Goal: Use online tool/utility: Utilize a website feature to perform a specific function

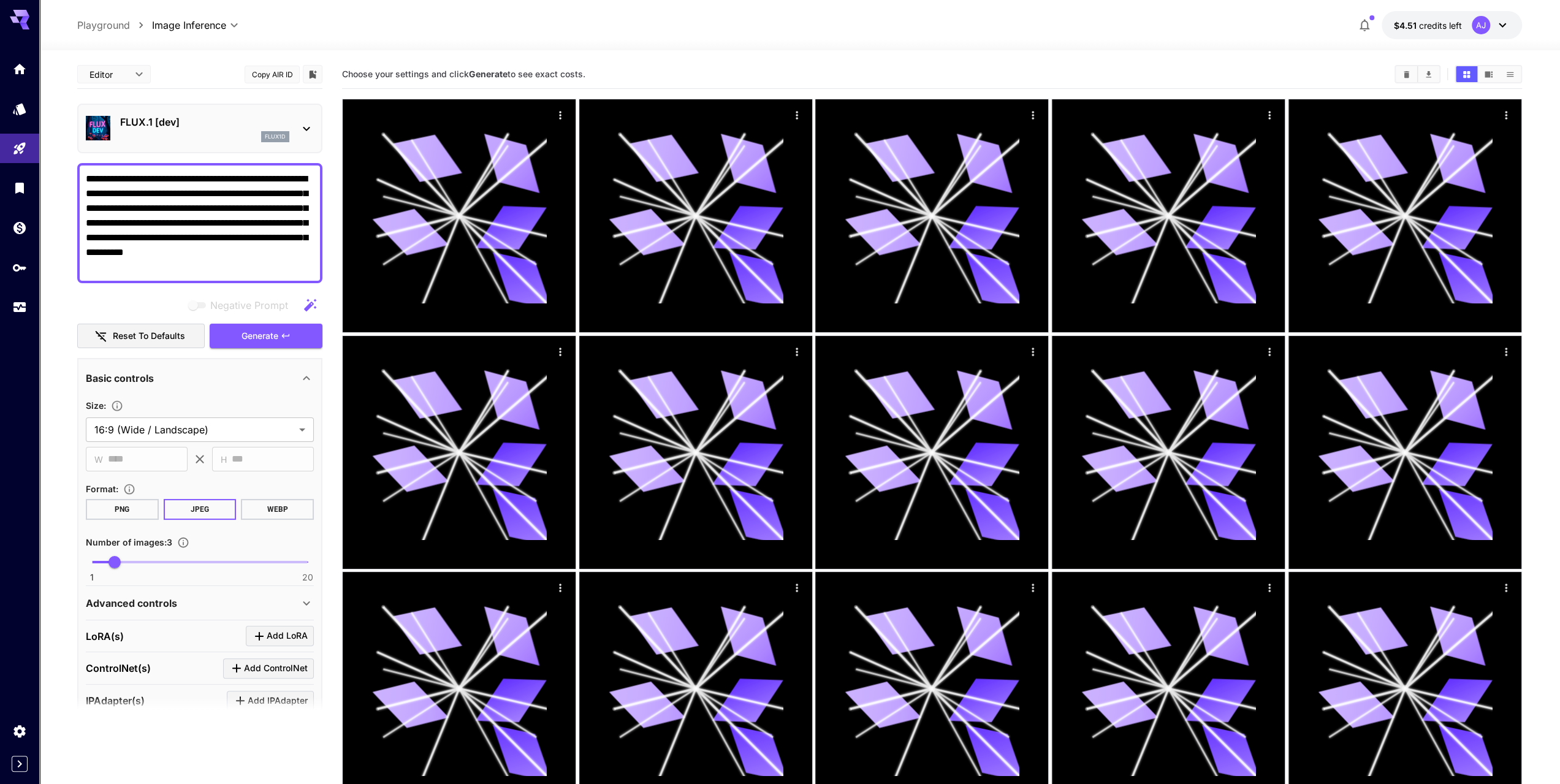
drag, startPoint x: 195, startPoint y: 267, endPoint x: 90, endPoint y: 140, distance: 164.8
click at [90, 140] on div "**********" at bounding box center [199, 456] width 245 height 792
drag, startPoint x: 90, startPoint y: 140, endPoint x: 53, endPoint y: 147, distance: 37.7
drag, startPoint x: 137, startPoint y: 267, endPoint x: 74, endPoint y: 179, distance: 108.2
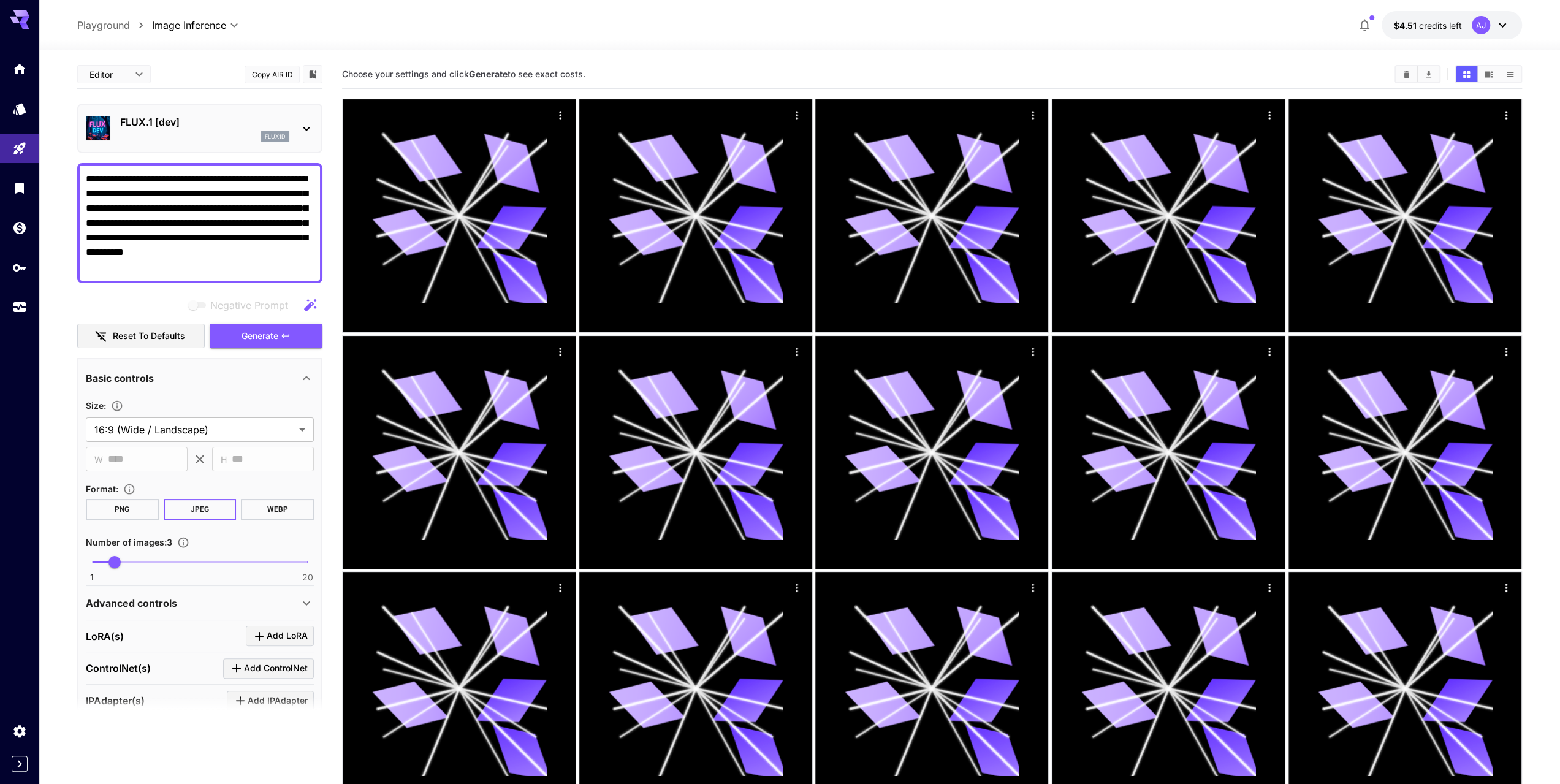
paste textarea
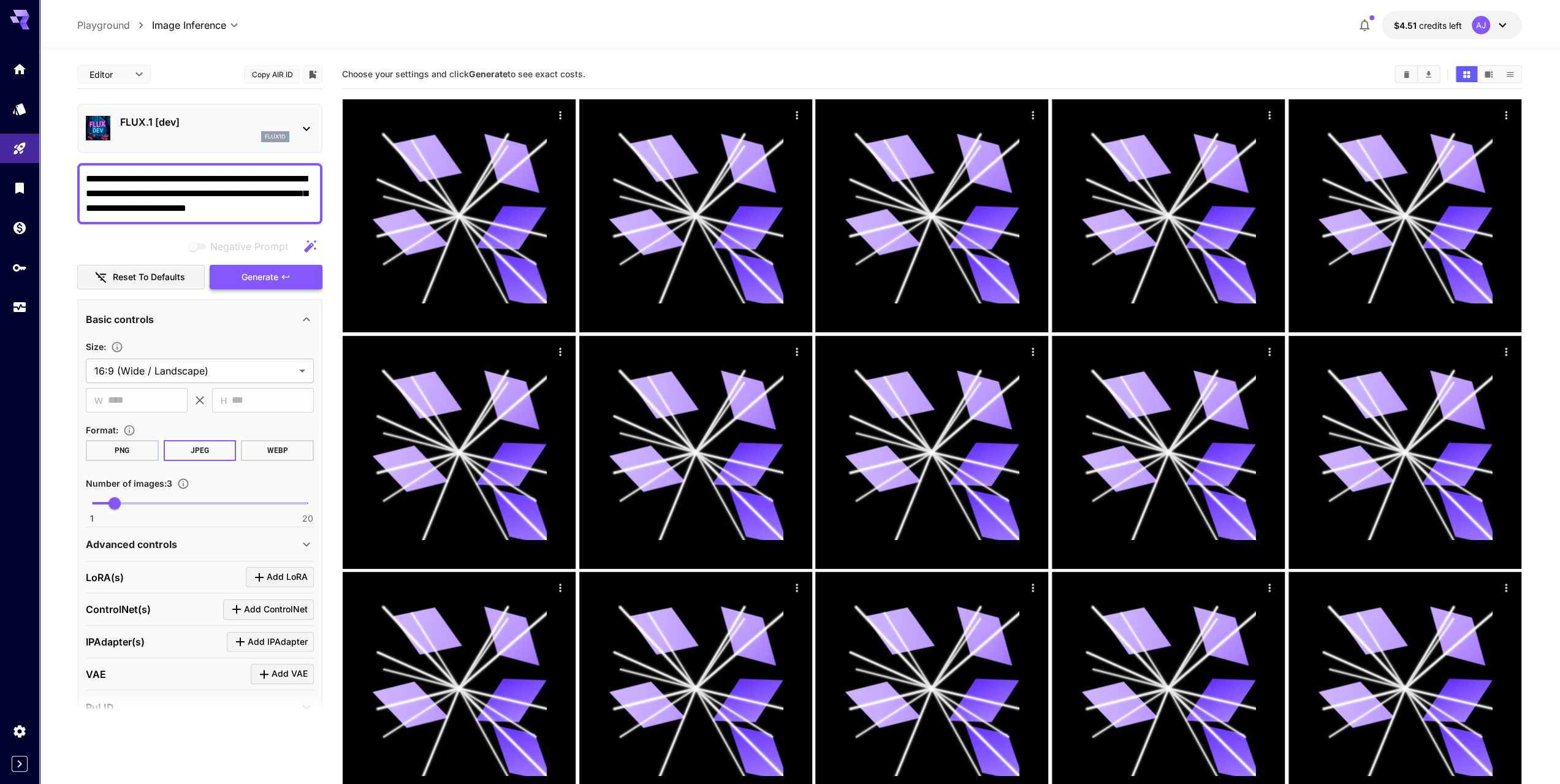
type textarea "**********"
click at [297, 281] on button "Generate" at bounding box center [266, 278] width 113 height 25
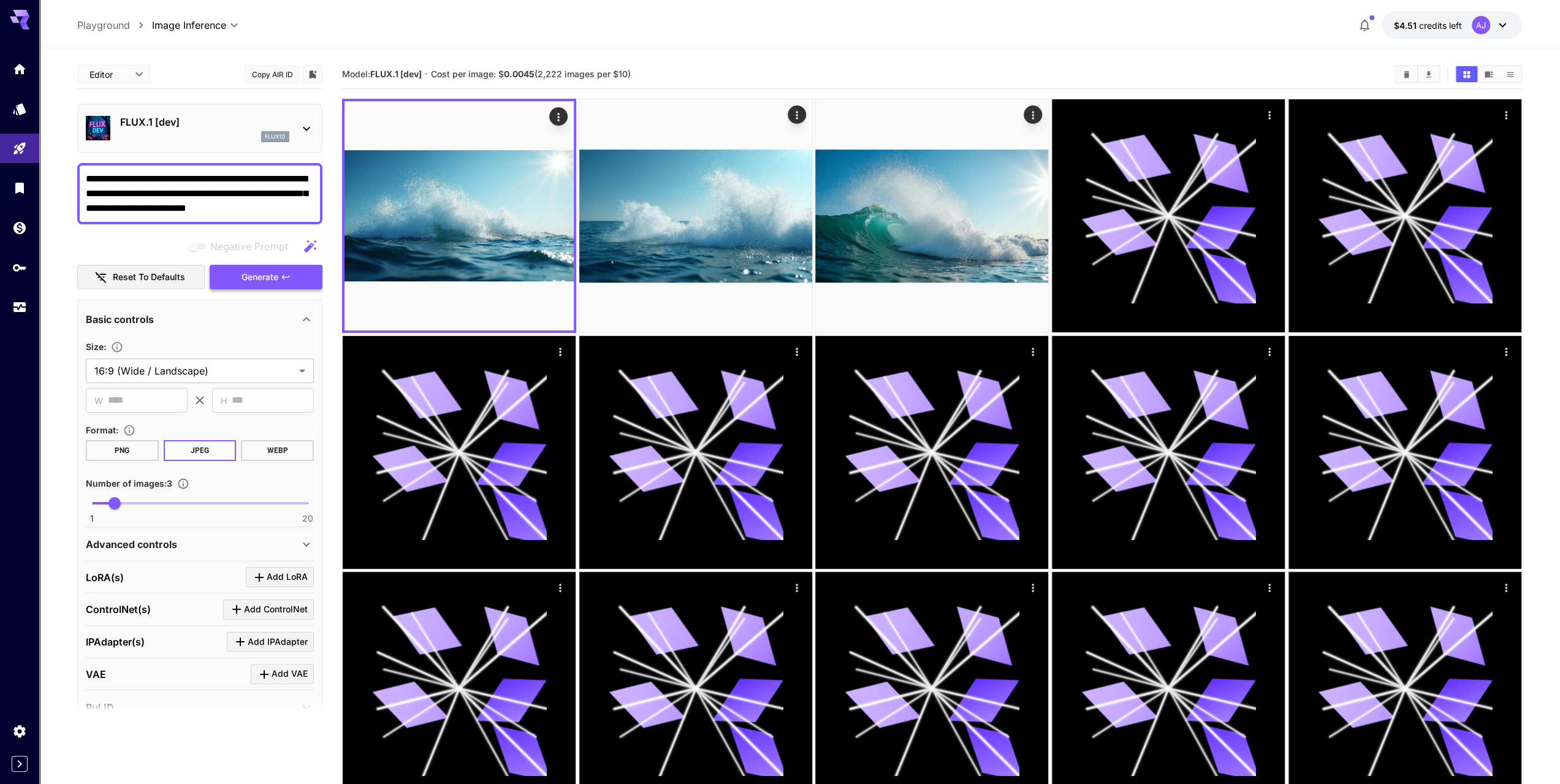
click at [297, 281] on button "Generate" at bounding box center [266, 278] width 113 height 25
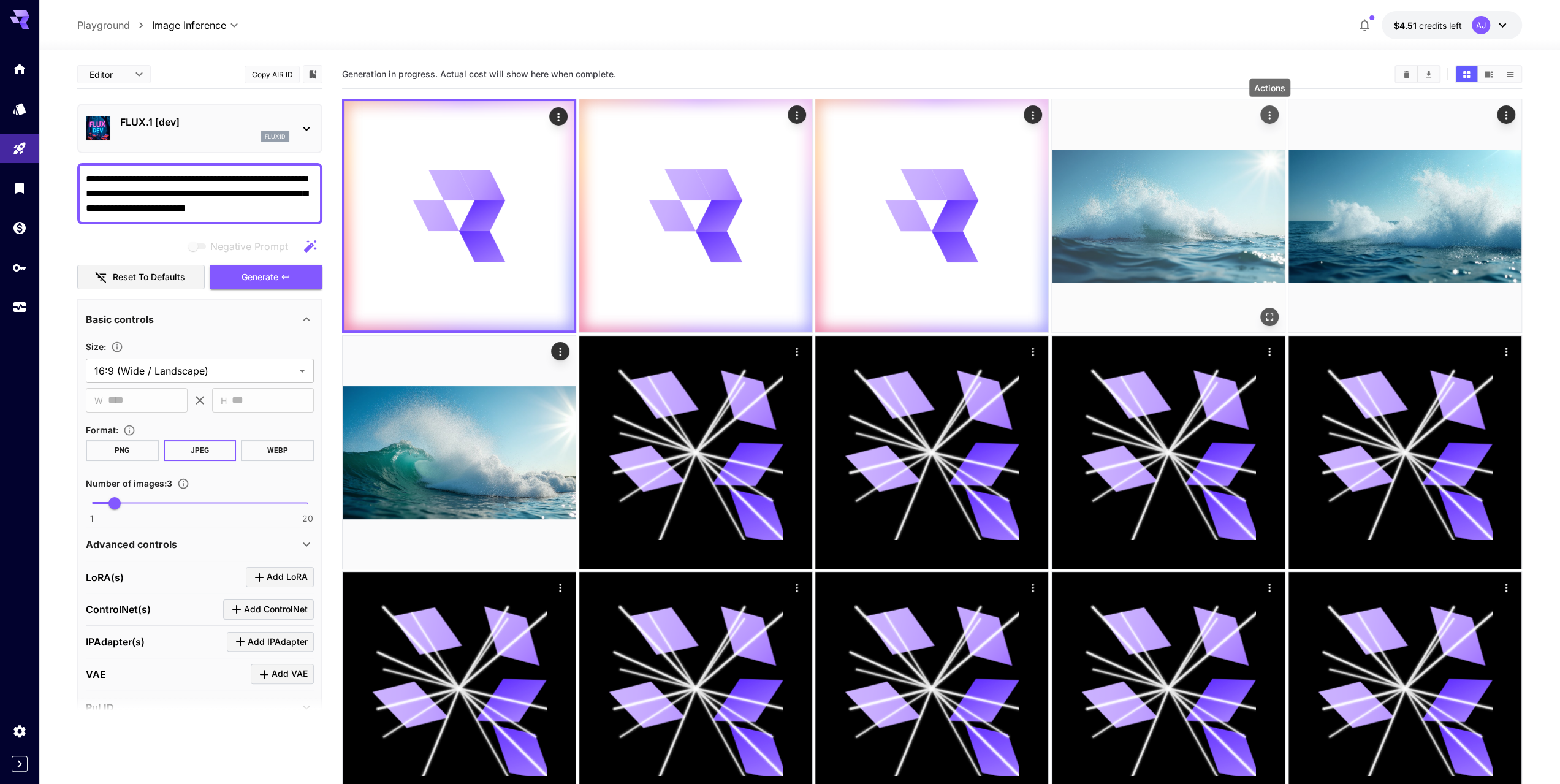
click at [1277, 118] on button "Actions" at bounding box center [1269, 114] width 18 height 18
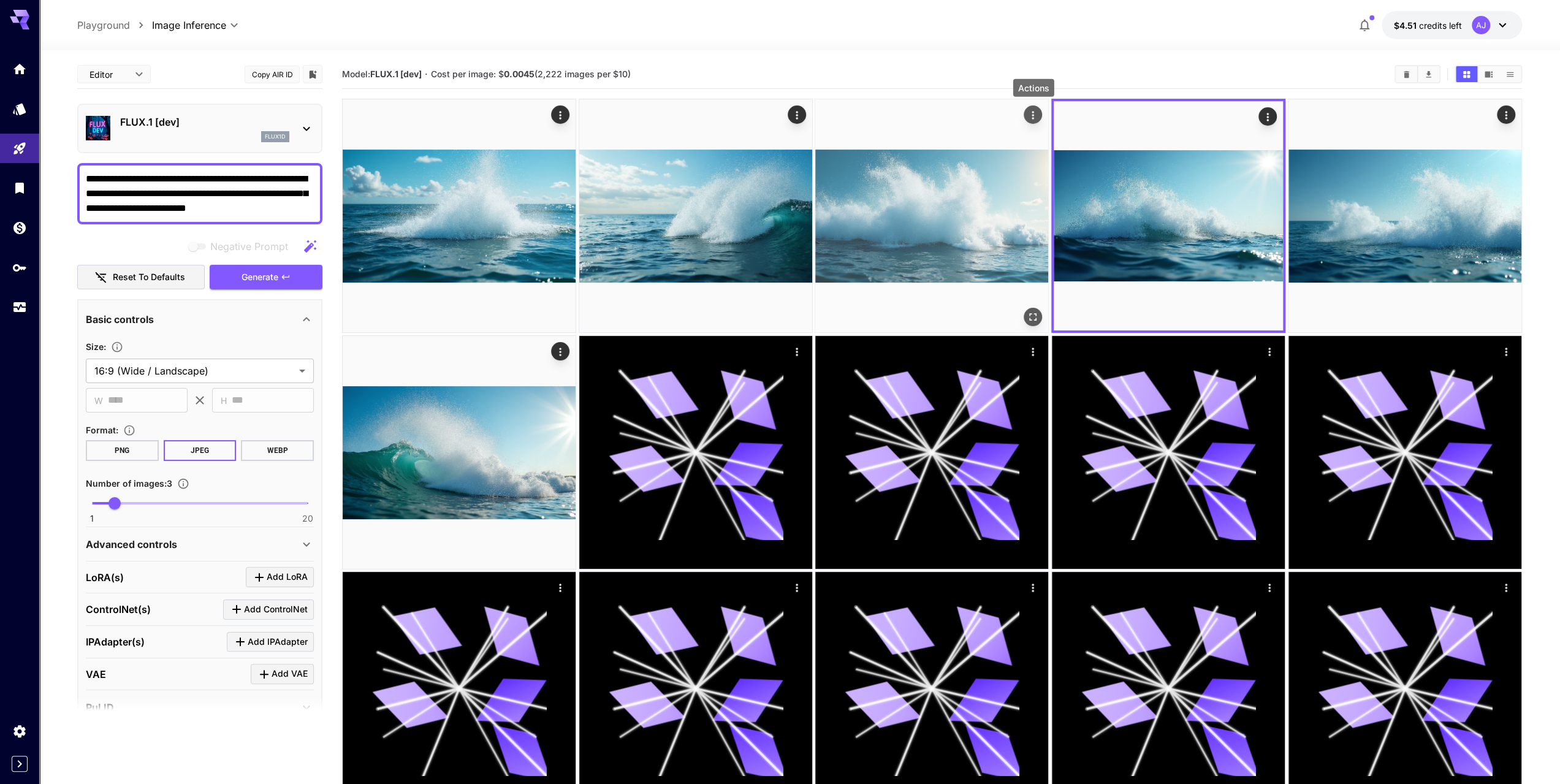
click at [1031, 112] on icon "Actions" at bounding box center [1033, 114] width 12 height 12
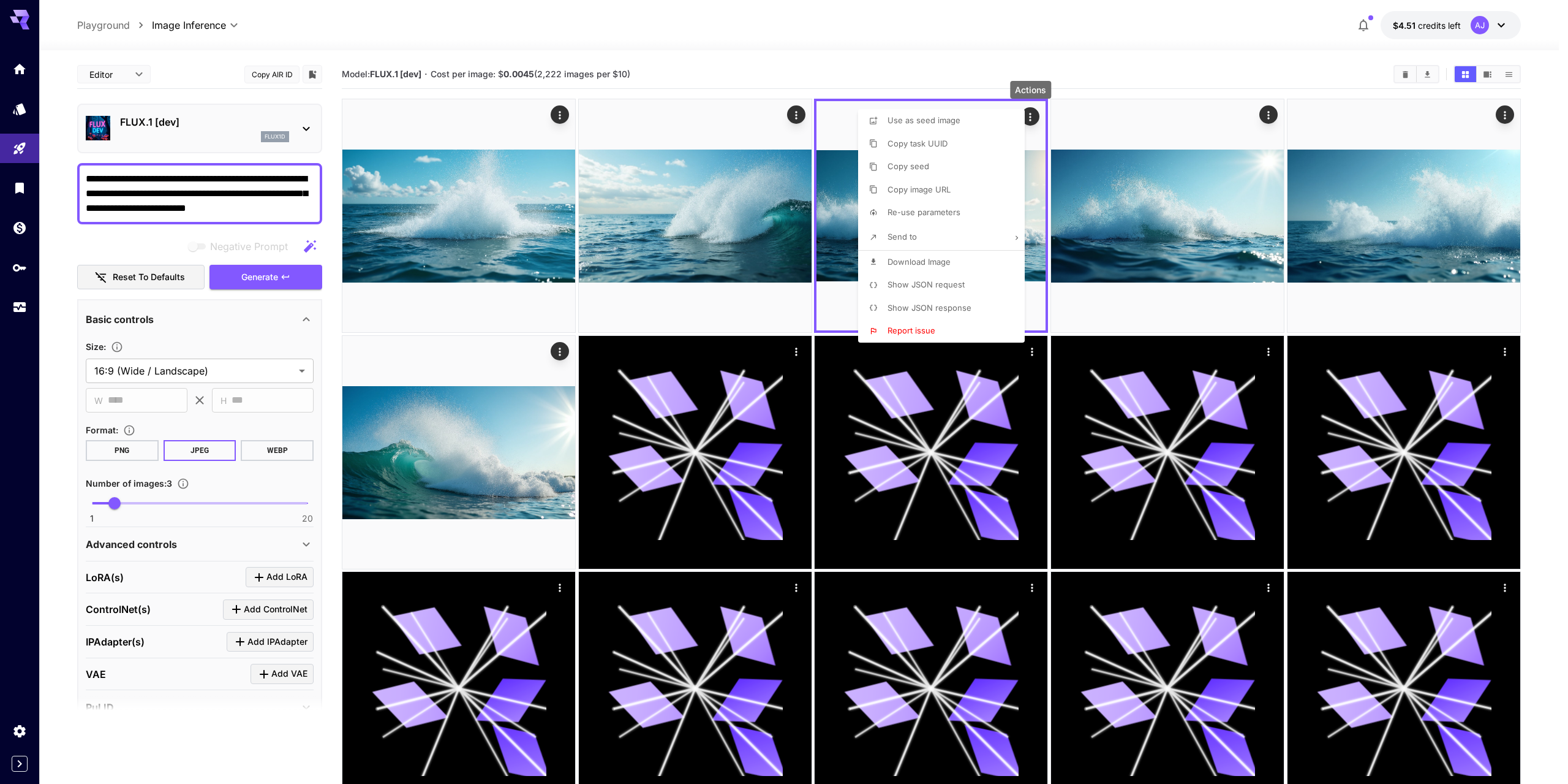
click at [916, 259] on span "Download Image" at bounding box center [919, 262] width 63 height 10
click at [1269, 116] on div at bounding box center [784, 392] width 1568 height 784
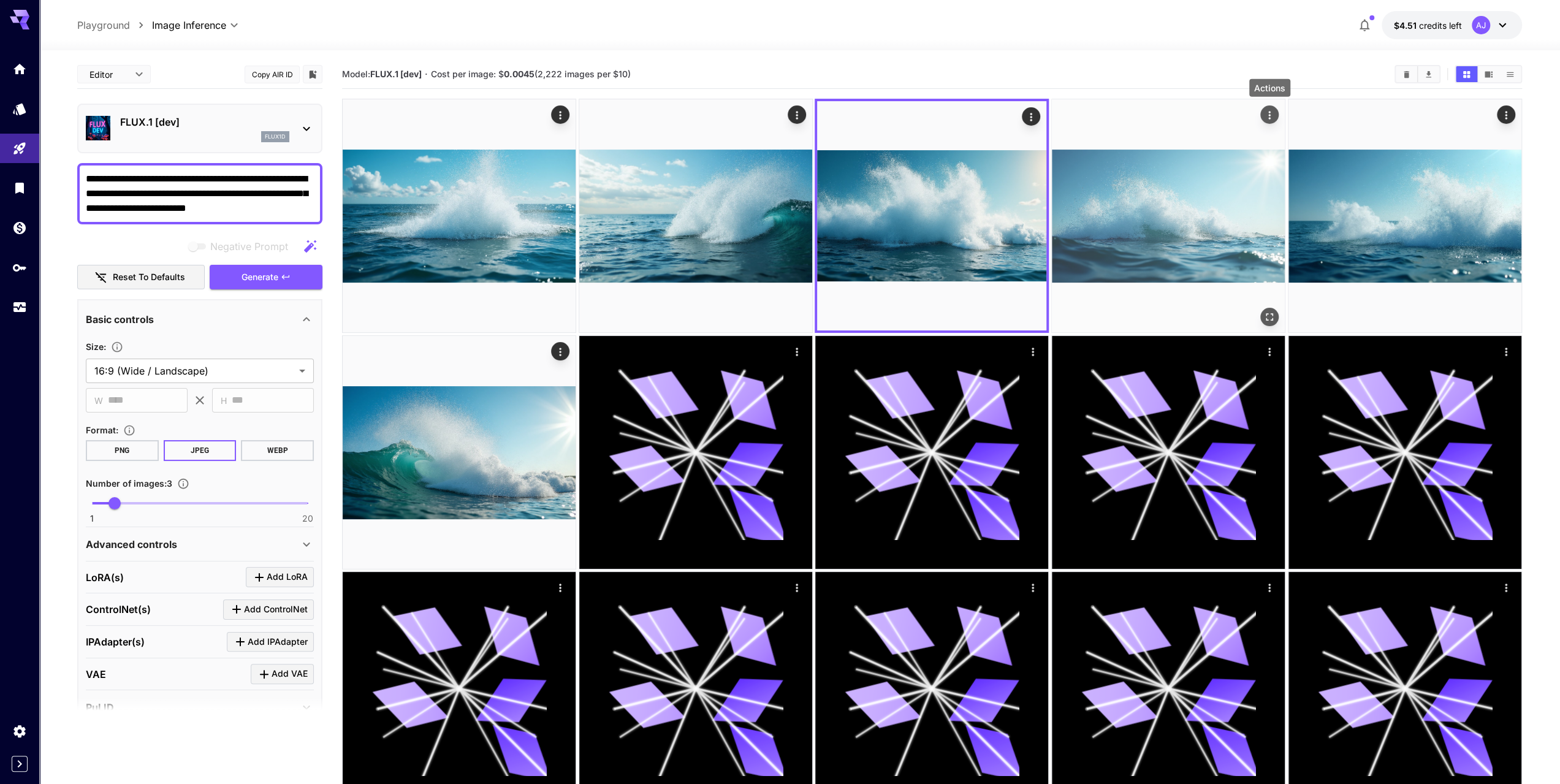
click at [1273, 121] on div "Actions" at bounding box center [1269, 114] width 12 height 15
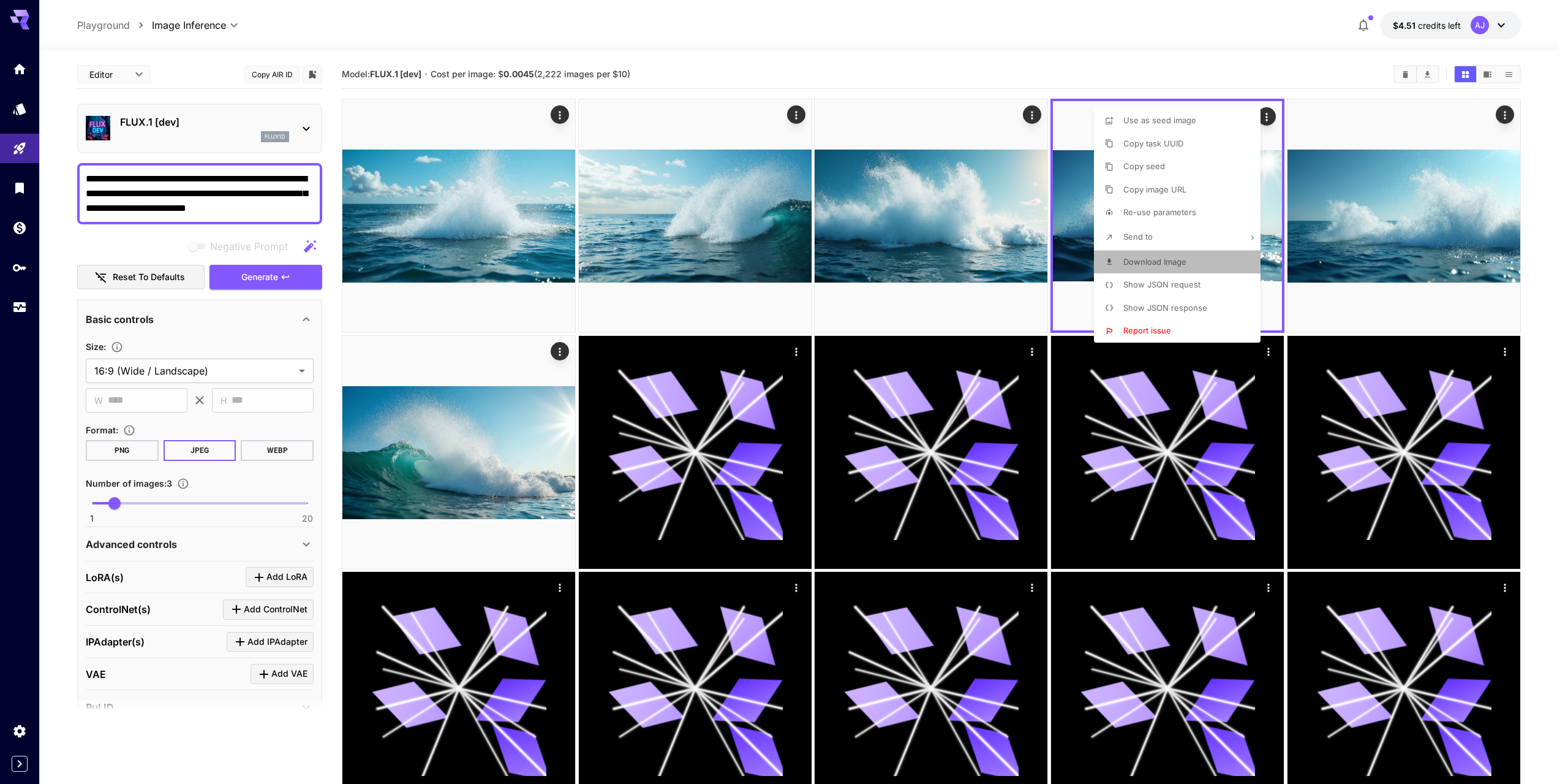
click at [1175, 252] on li "Download Image" at bounding box center [1180, 262] width 174 height 23
click at [1508, 113] on div at bounding box center [784, 392] width 1568 height 784
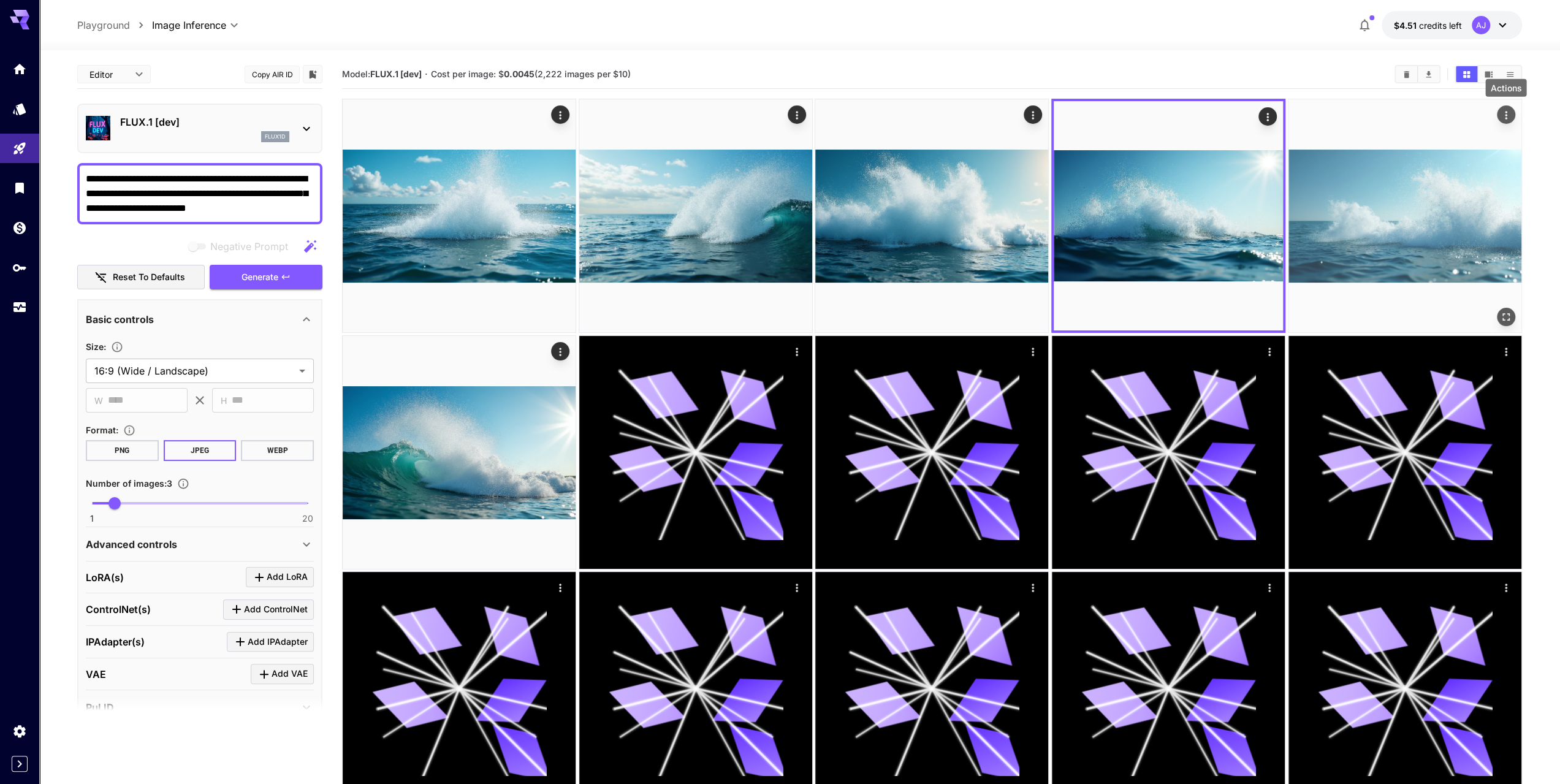
click at [1507, 116] on icon "Actions" at bounding box center [1505, 114] width 12 height 12
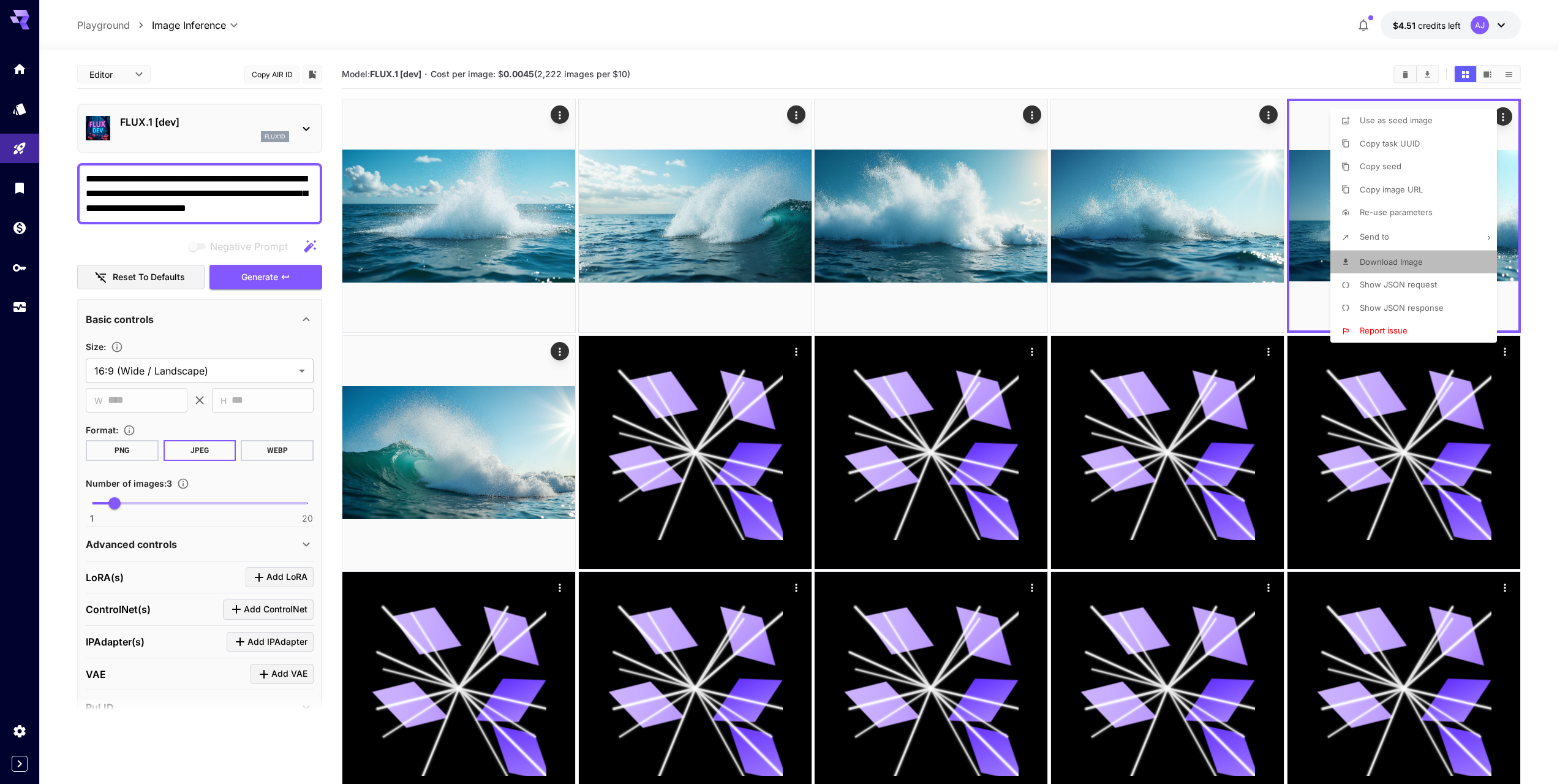
click at [1386, 264] on span "Download Image" at bounding box center [1391, 262] width 63 height 10
click at [290, 278] on div at bounding box center [784, 392] width 1568 height 784
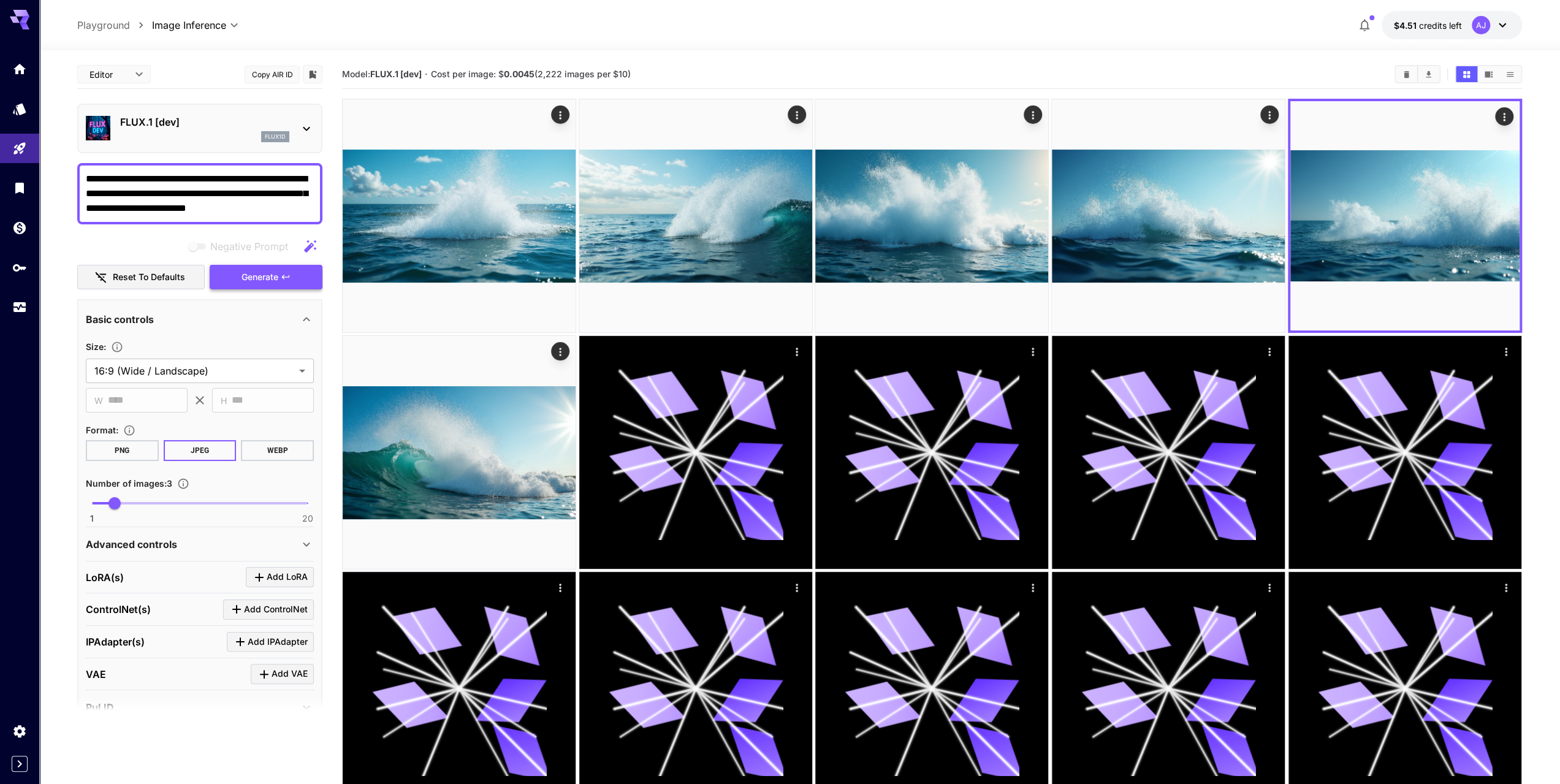
click at [279, 278] on button "Generate" at bounding box center [266, 278] width 113 height 25
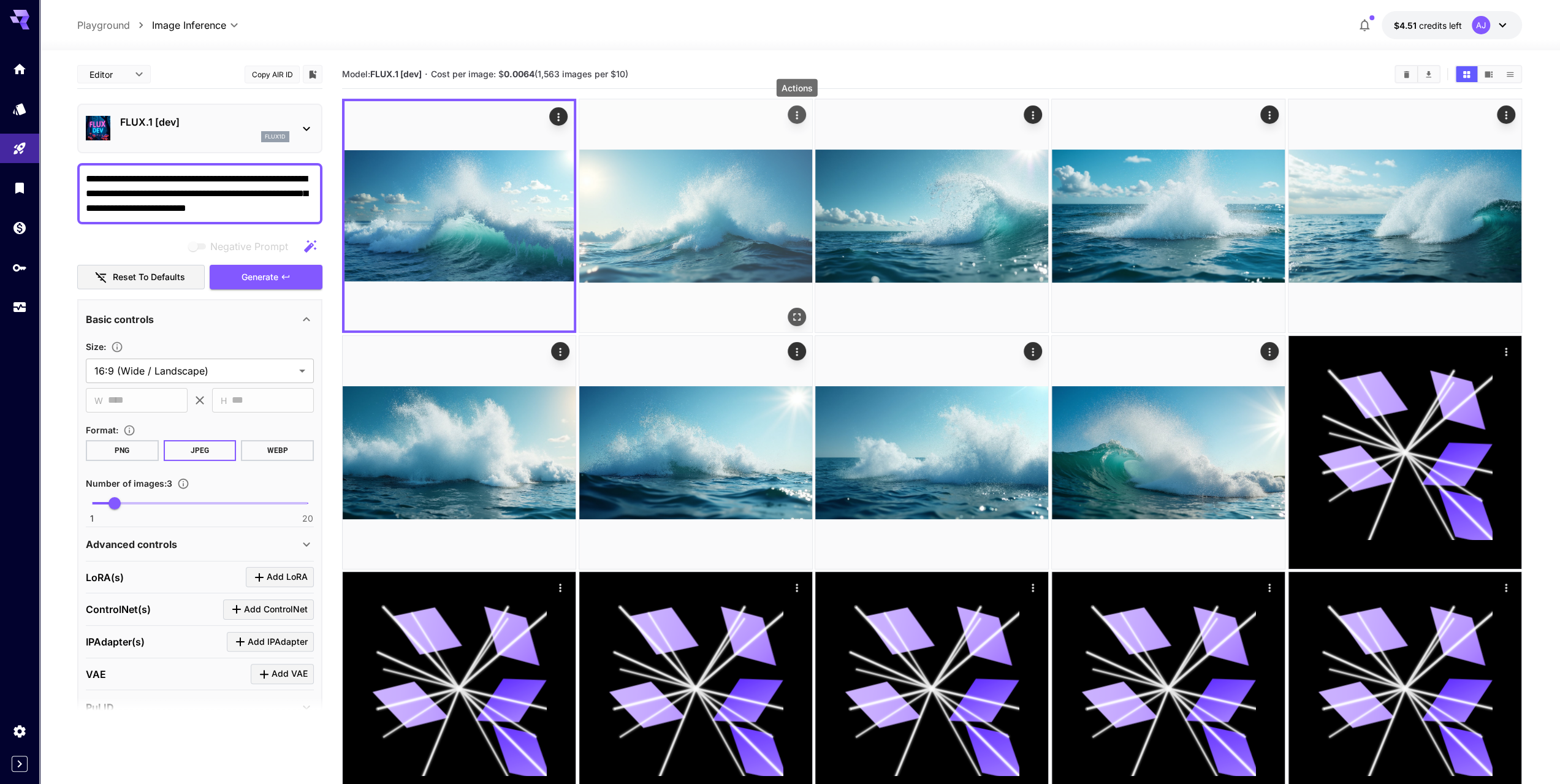
click at [795, 118] on icon "Actions" at bounding box center [796, 114] width 12 height 12
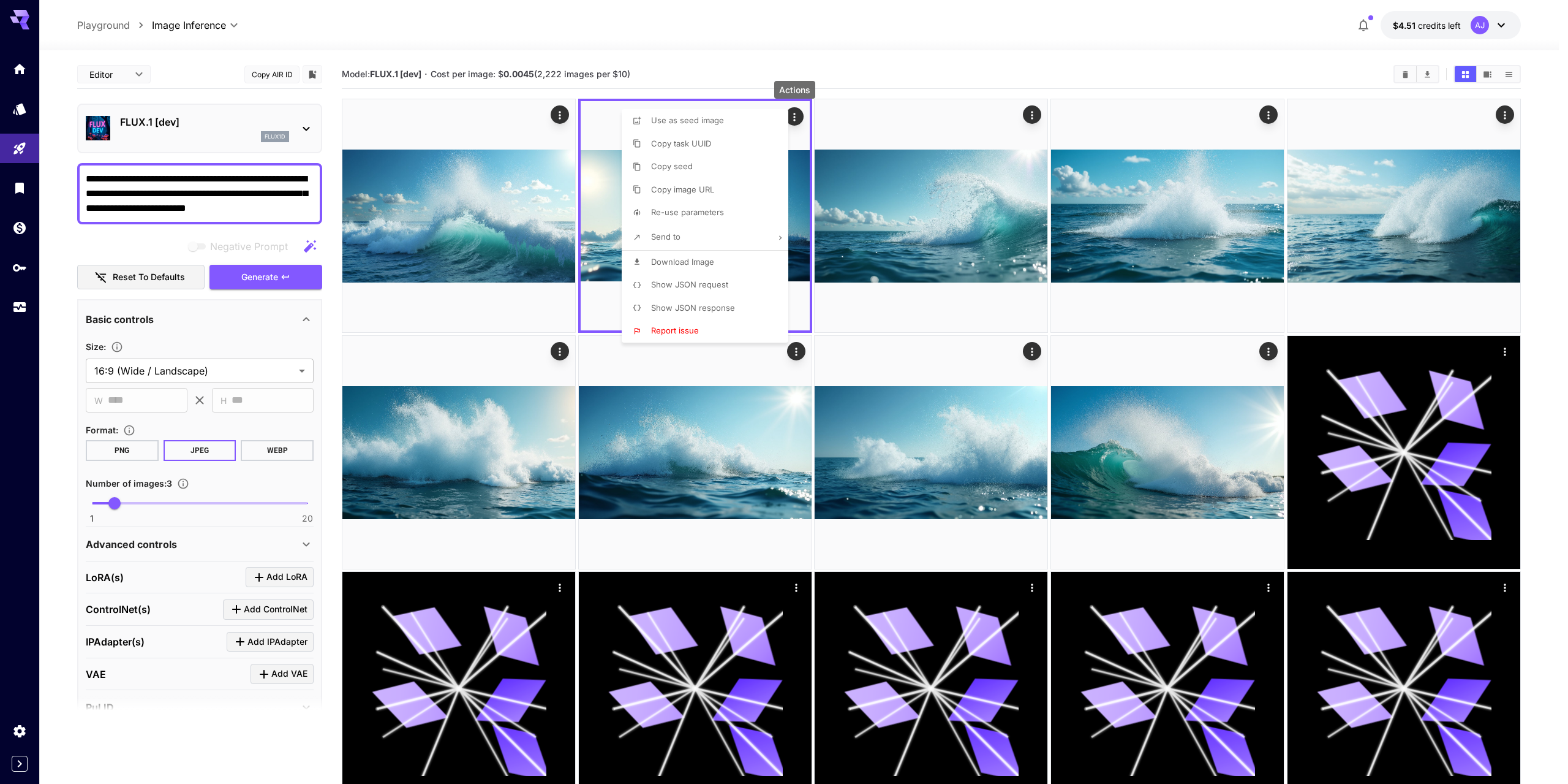
click at [679, 263] on span "Download Image" at bounding box center [683, 262] width 63 height 10
click at [279, 275] on div at bounding box center [784, 392] width 1568 height 784
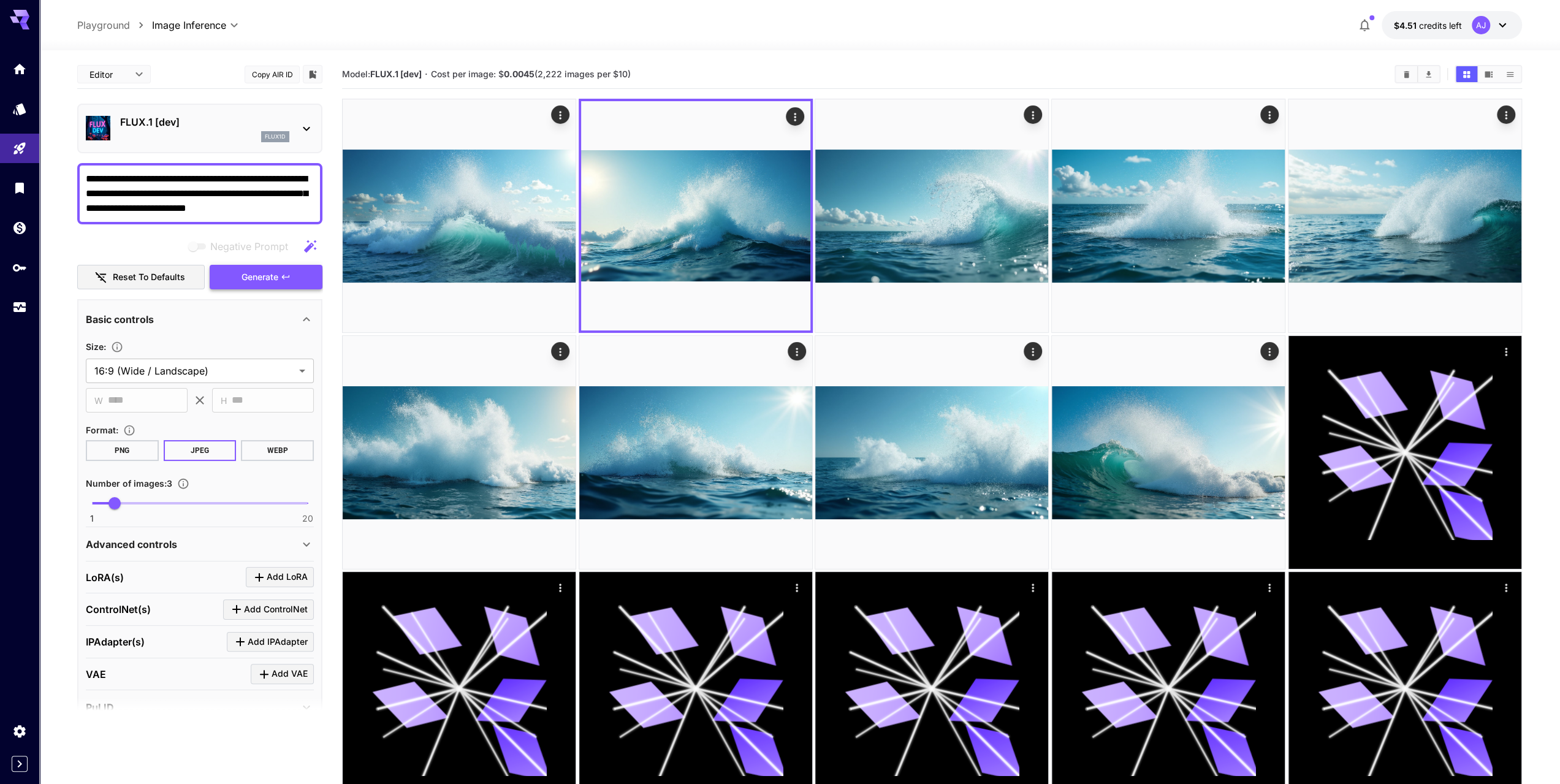
click at [283, 275] on icon "button" at bounding box center [285, 276] width 7 height 4
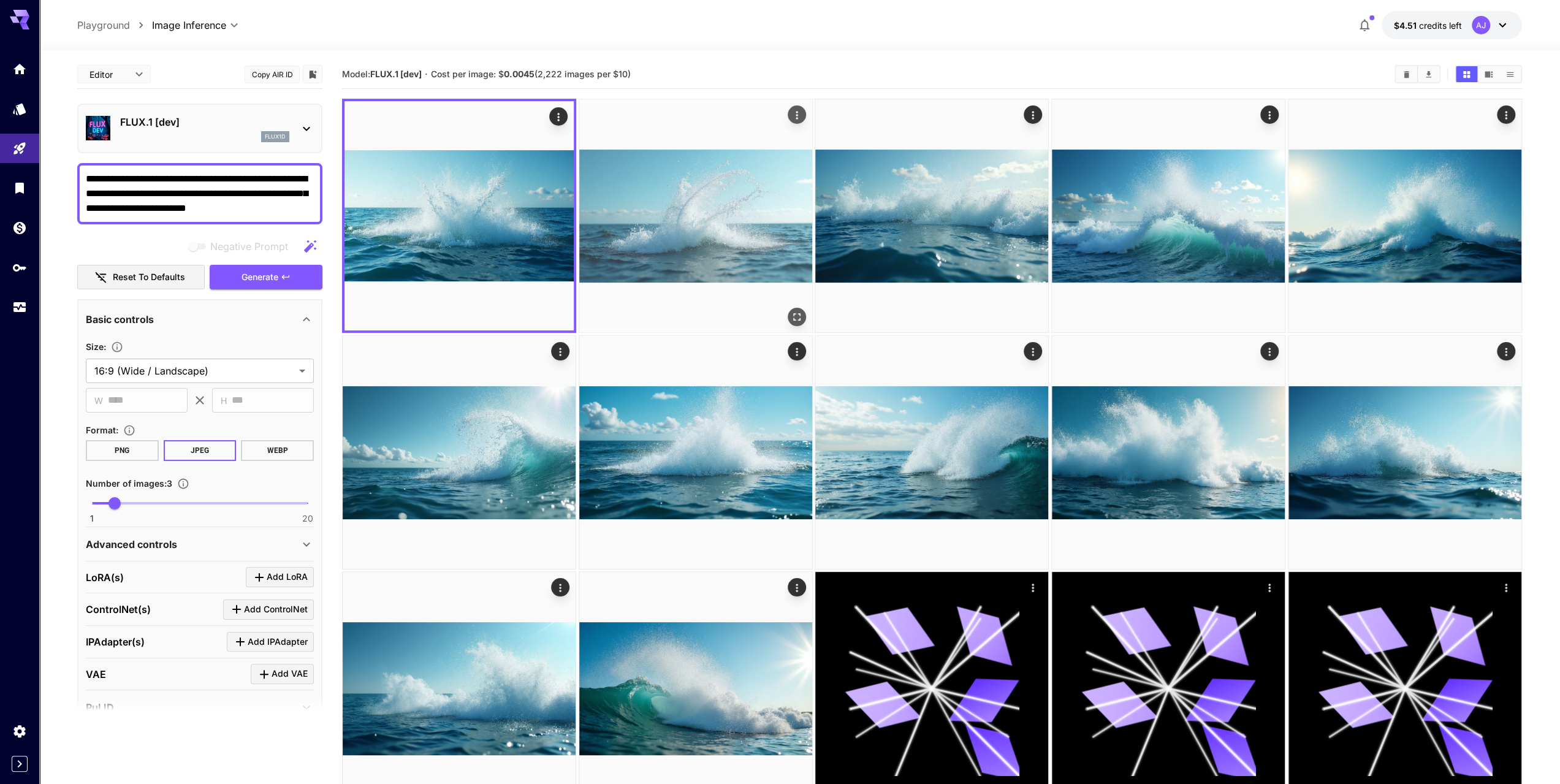
click at [745, 200] on img at bounding box center [695, 215] width 233 height 233
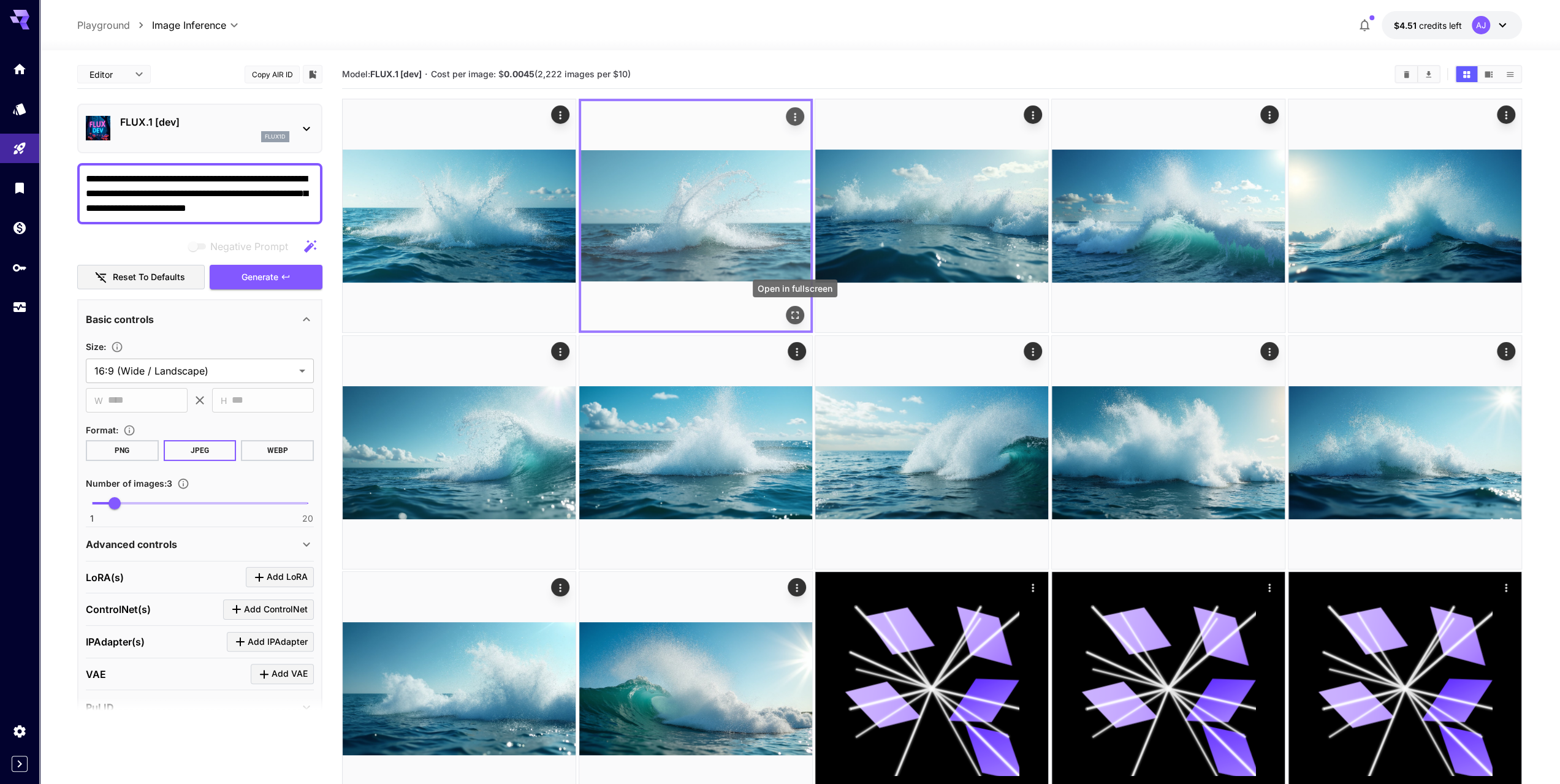
click at [795, 312] on icon "Open in fullscreen" at bounding box center [795, 314] width 12 height 12
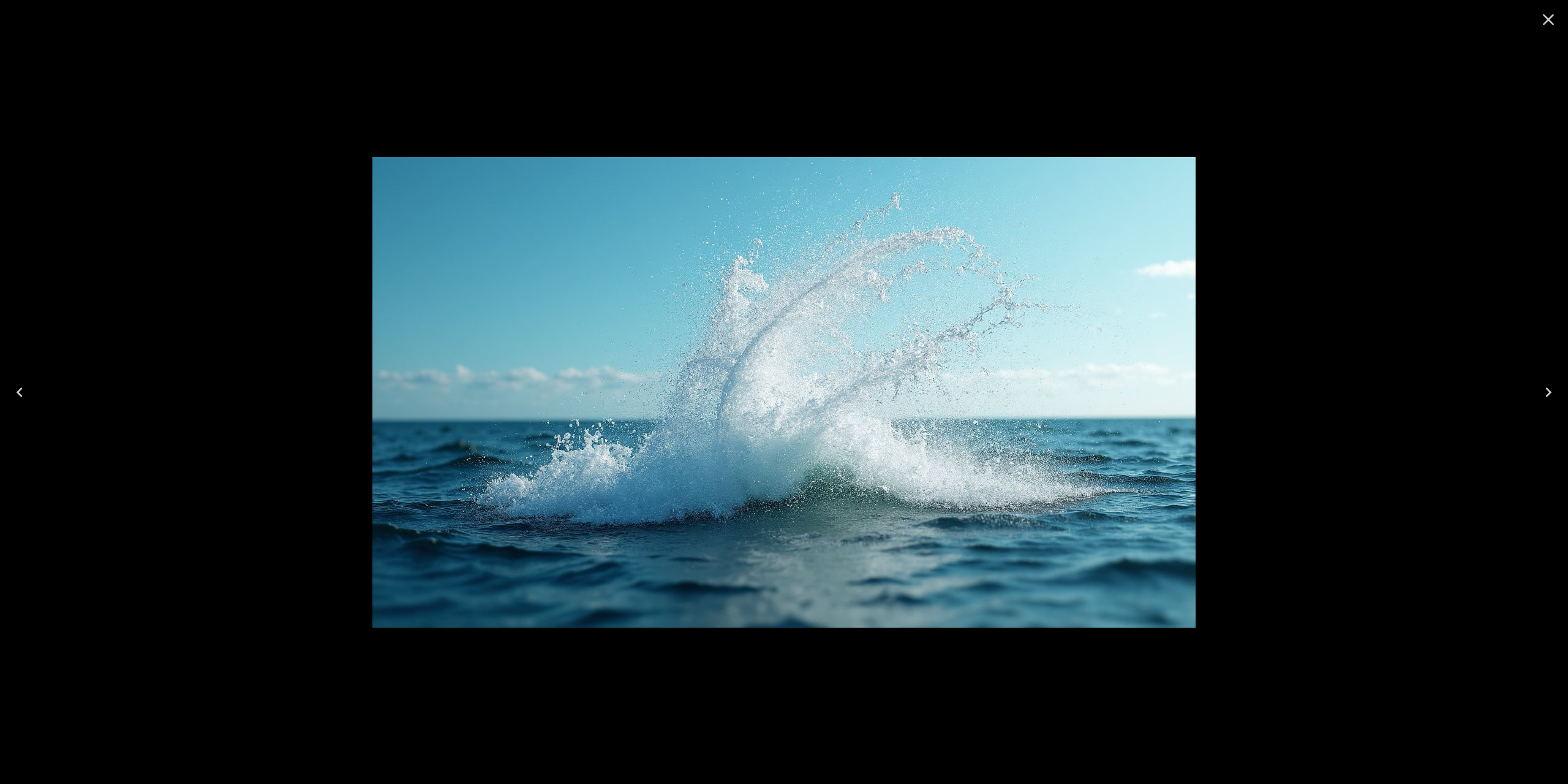
click at [1543, 23] on icon "Close" at bounding box center [1548, 19] width 20 height 20
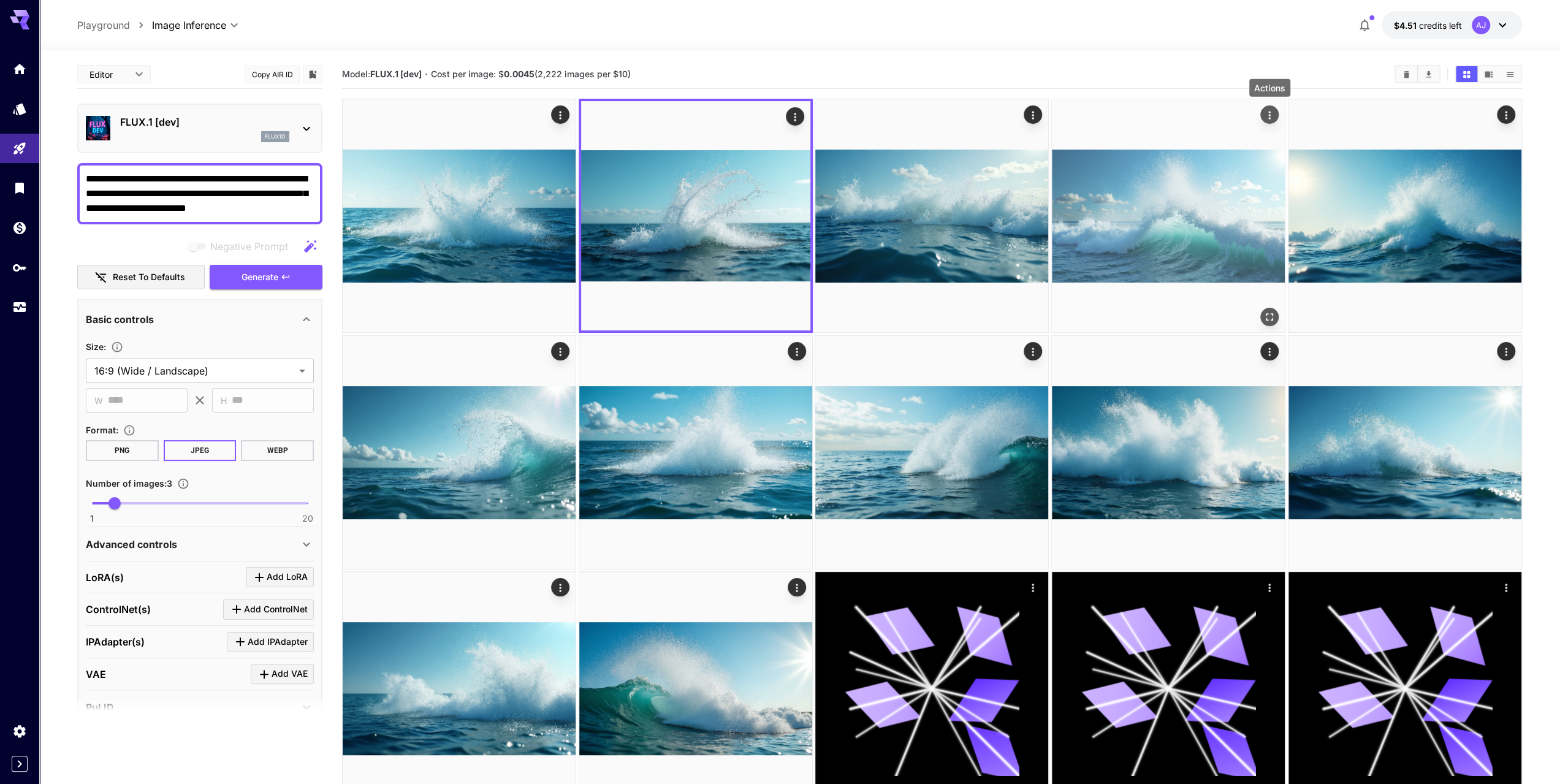
click at [1273, 112] on icon "Actions" at bounding box center [1269, 114] width 12 height 12
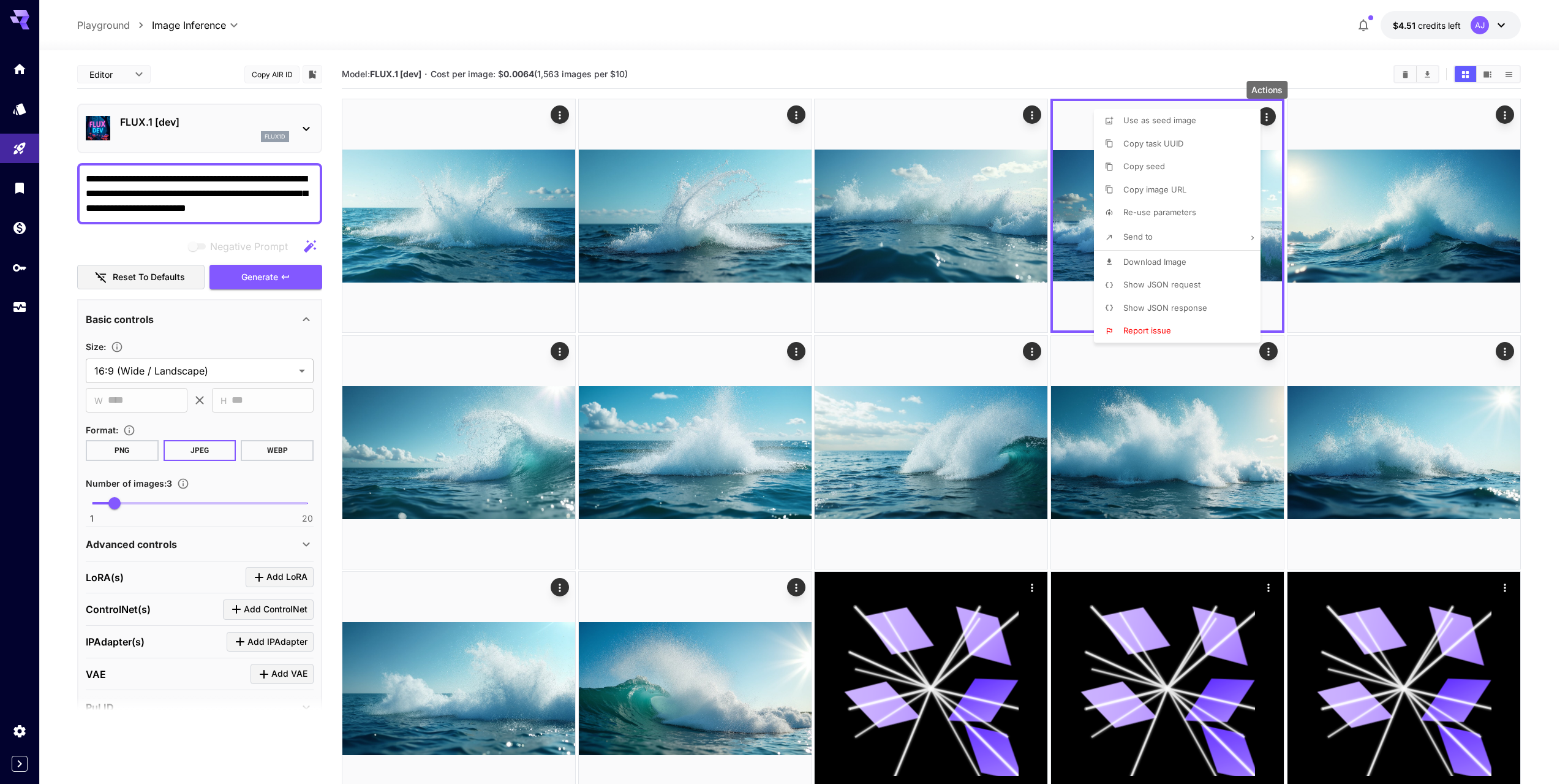
click at [1175, 259] on span "Download Image" at bounding box center [1155, 262] width 63 height 10
click at [668, 111] on div at bounding box center [784, 392] width 1568 height 784
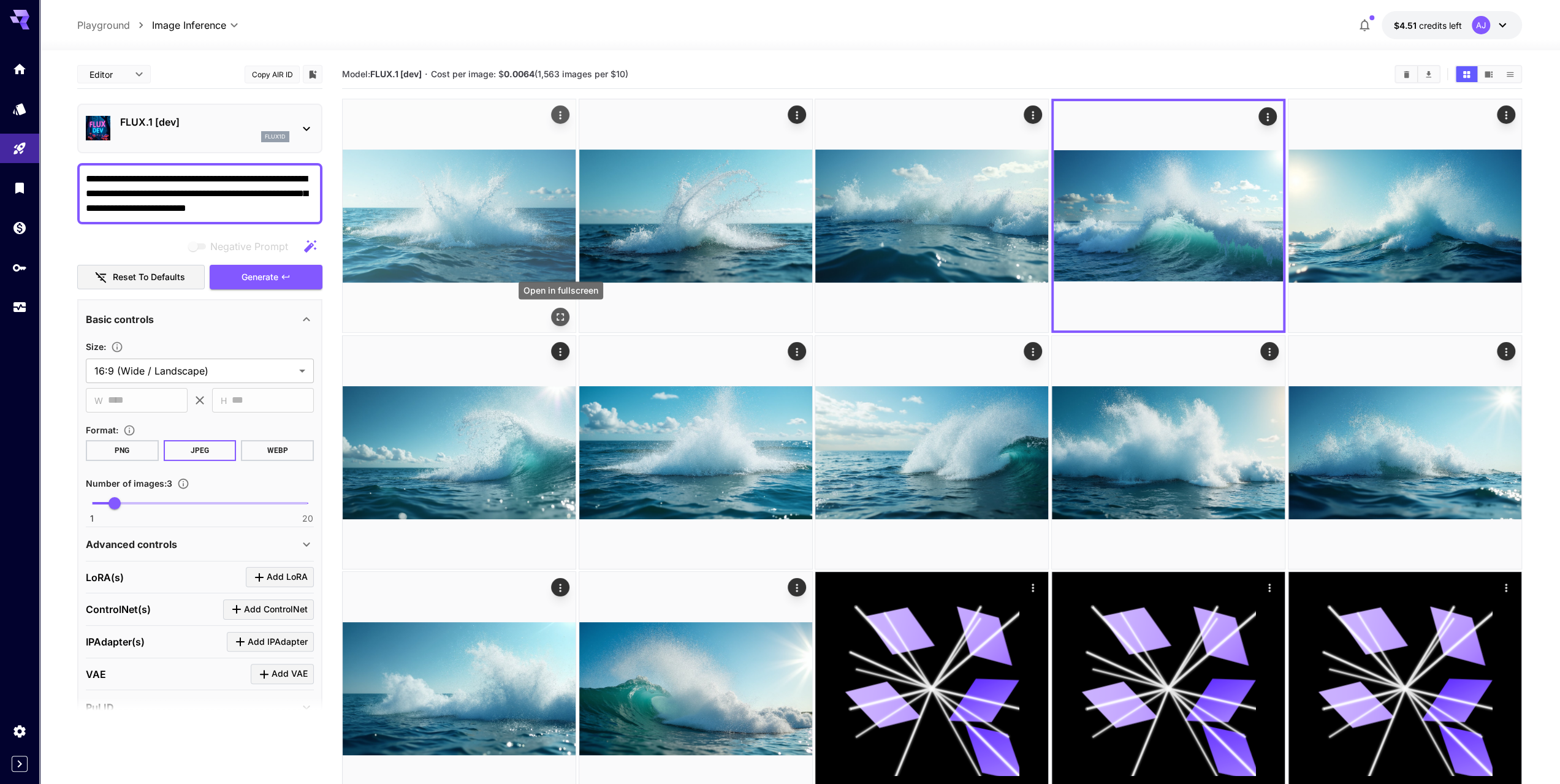
click at [560, 317] on icon "Open in fullscreen" at bounding box center [560, 316] width 12 height 12
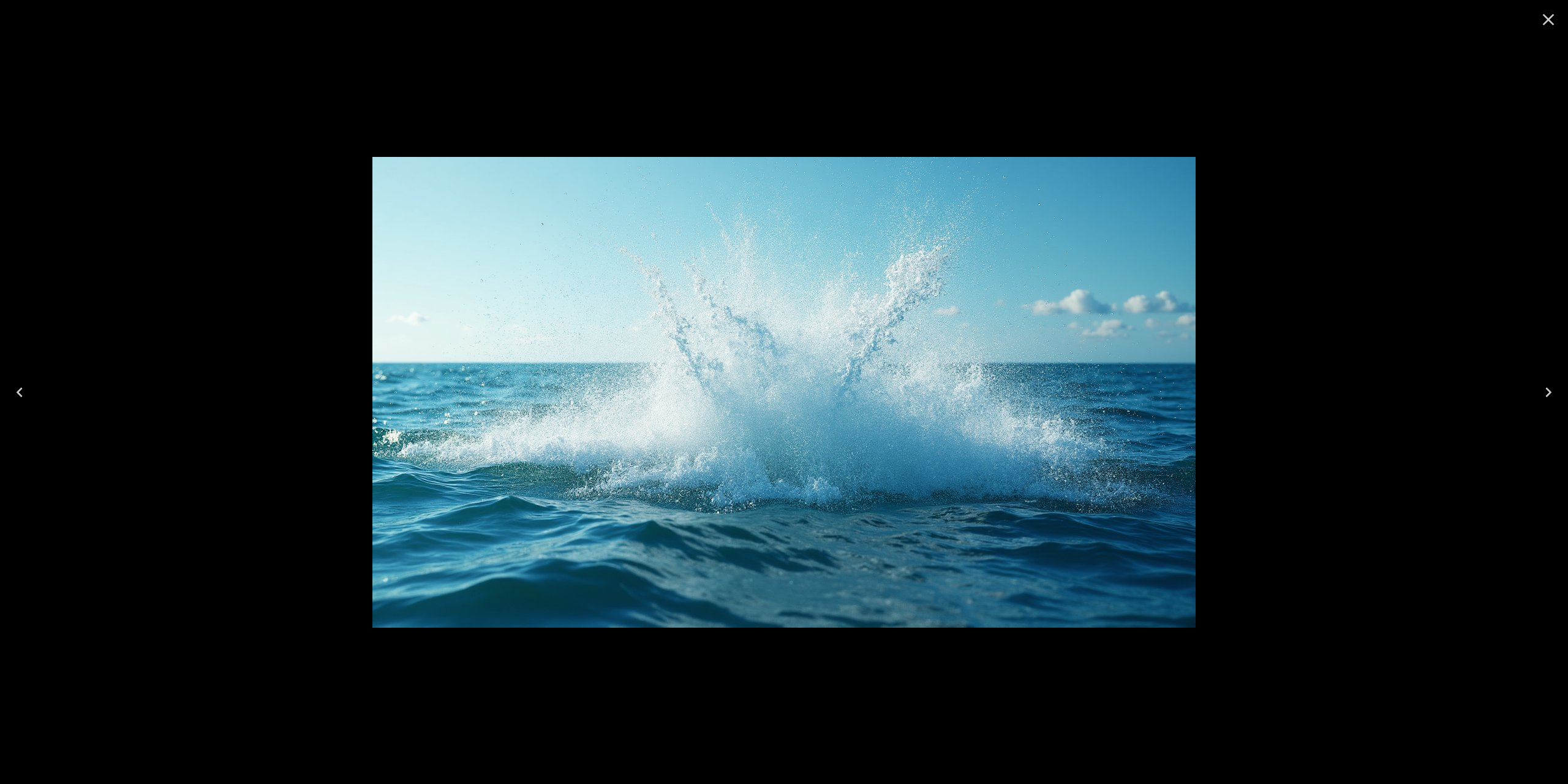
click at [1550, 21] on icon "Close" at bounding box center [1548, 20] width 12 height 12
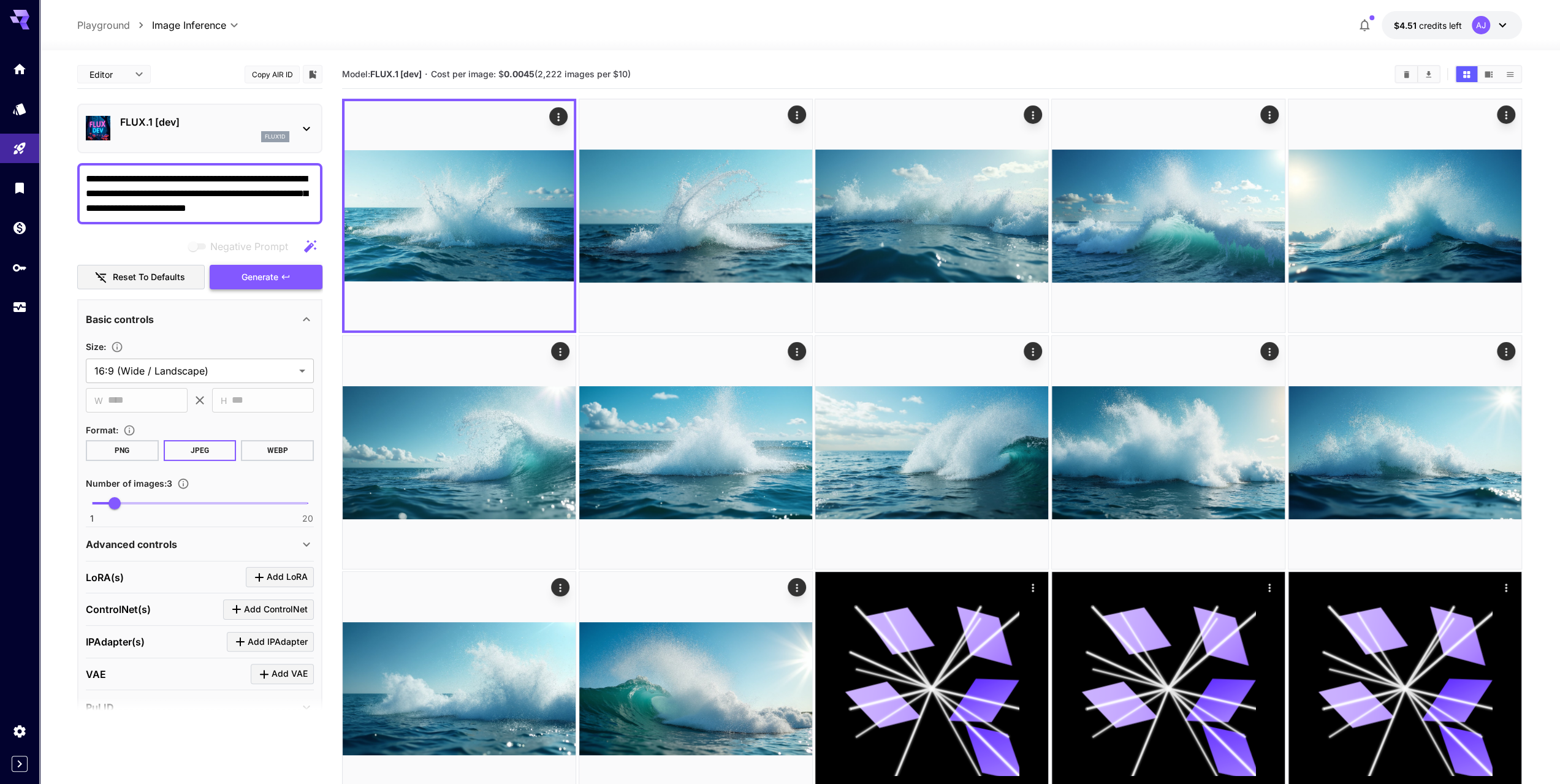
click at [252, 276] on span "Generate" at bounding box center [260, 277] width 37 height 15
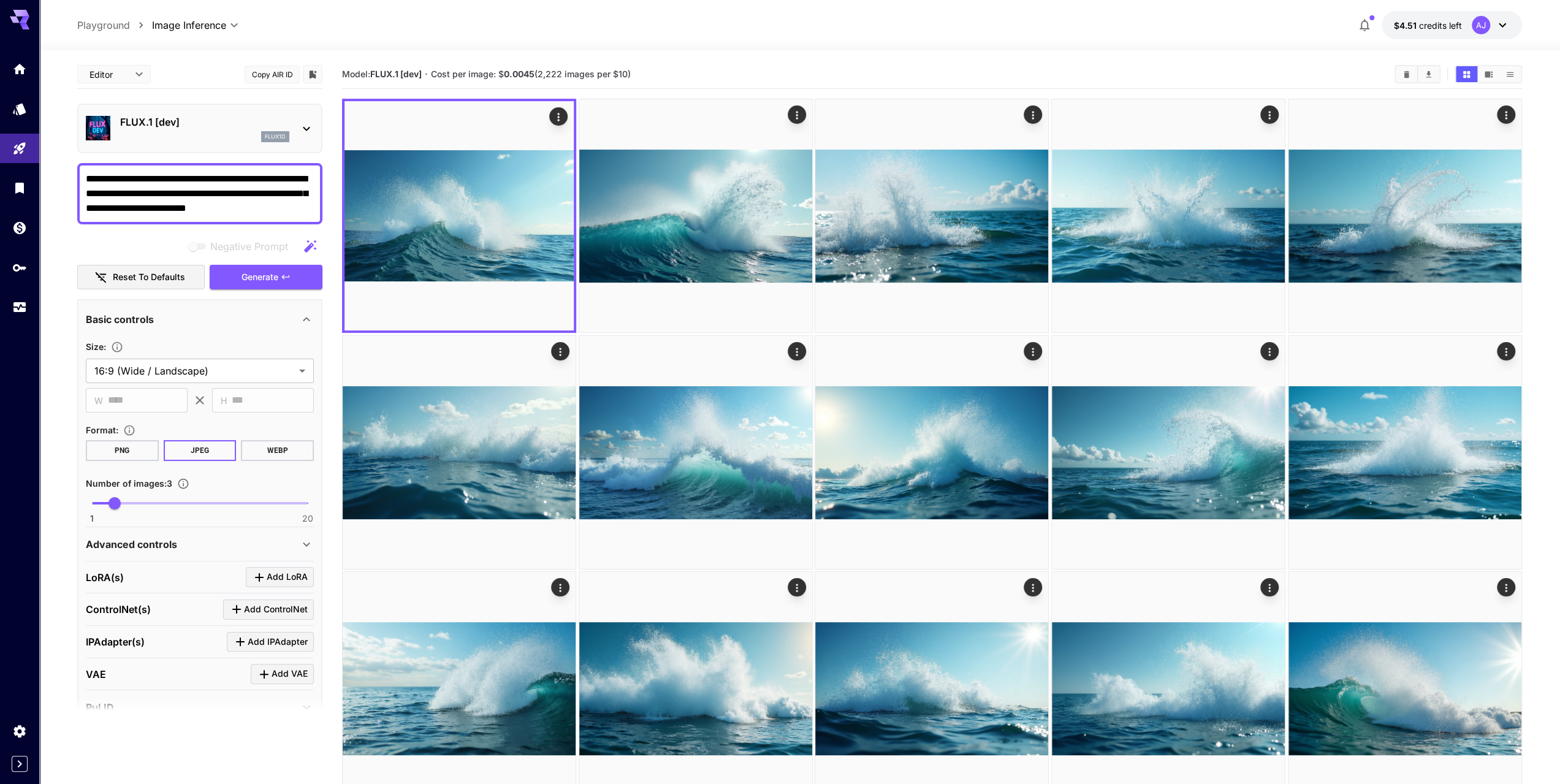
click at [270, 209] on textarea "**********" at bounding box center [199, 194] width 228 height 44
drag, startPoint x: 129, startPoint y: 208, endPoint x: 267, endPoint y: 195, distance: 138.6
click at [220, 198] on textarea "**********" at bounding box center [199, 194] width 228 height 44
click at [287, 200] on textarea "**********" at bounding box center [199, 194] width 228 height 44
drag, startPoint x: 129, startPoint y: 210, endPoint x: 268, endPoint y: 195, distance: 139.8
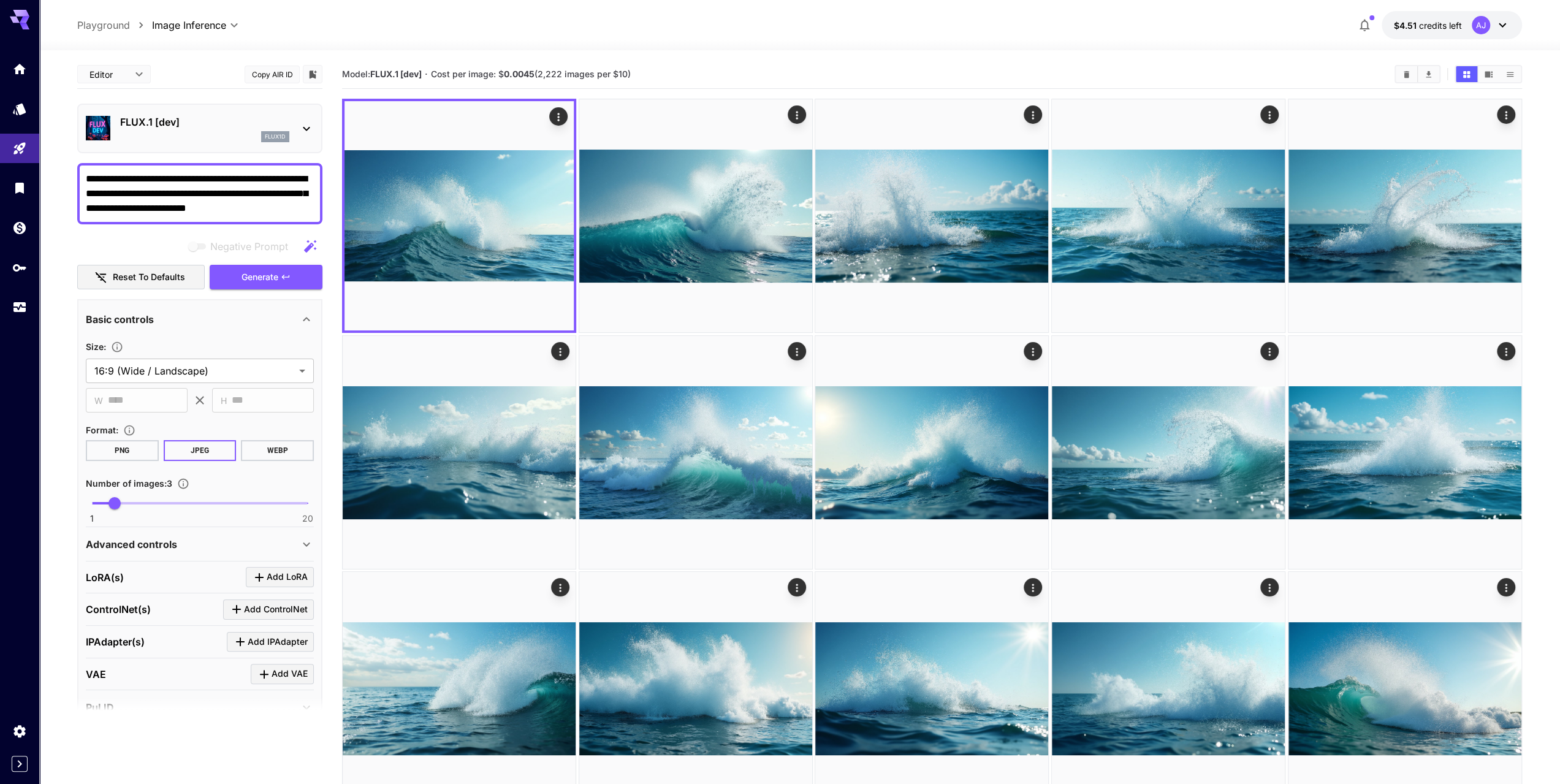
click at [268, 195] on textarea "**********" at bounding box center [199, 194] width 228 height 44
type textarea "**********"
click at [280, 279] on button "Generate" at bounding box center [266, 278] width 113 height 25
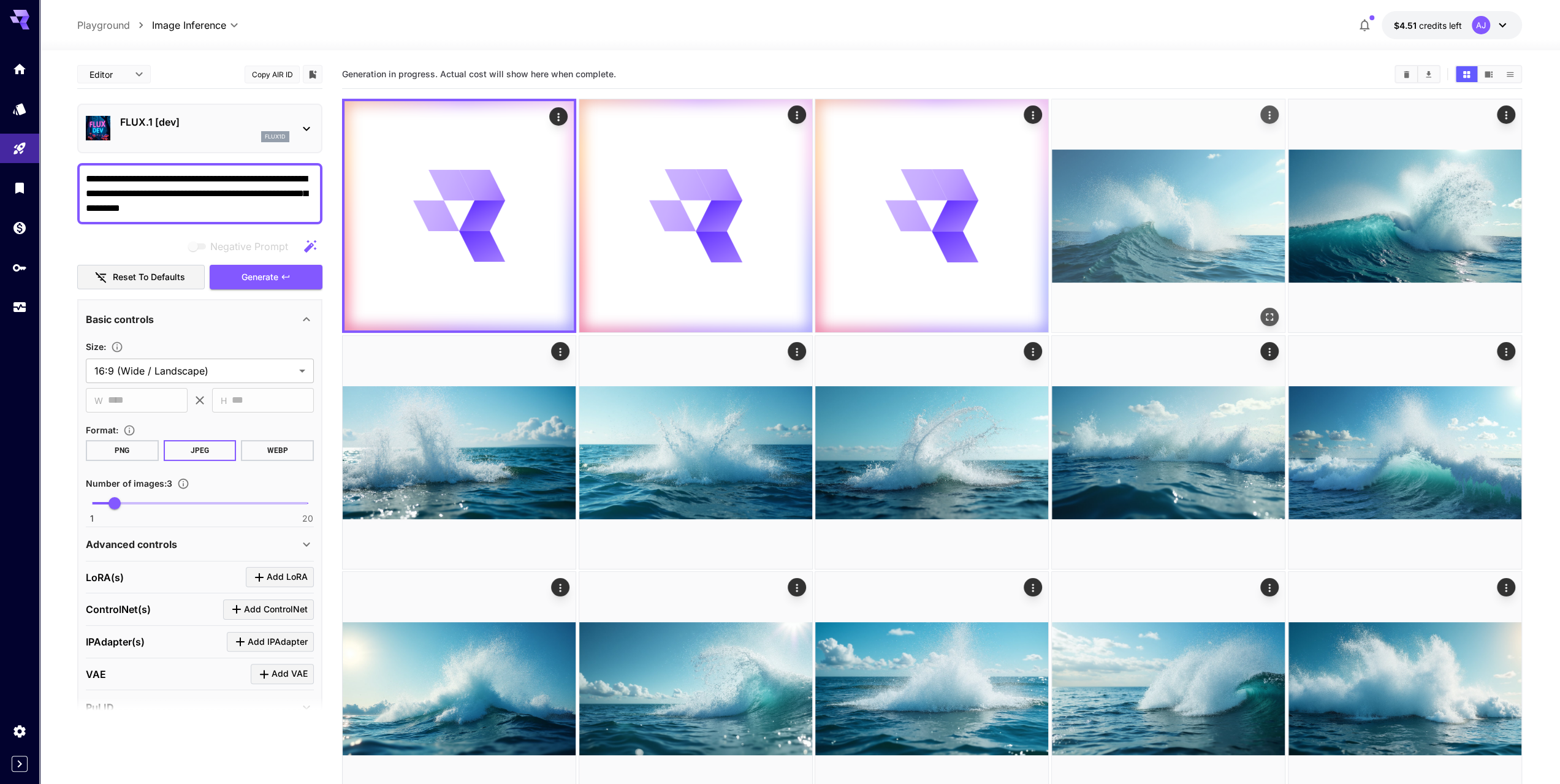
click at [1162, 217] on img at bounding box center [1168, 215] width 233 height 233
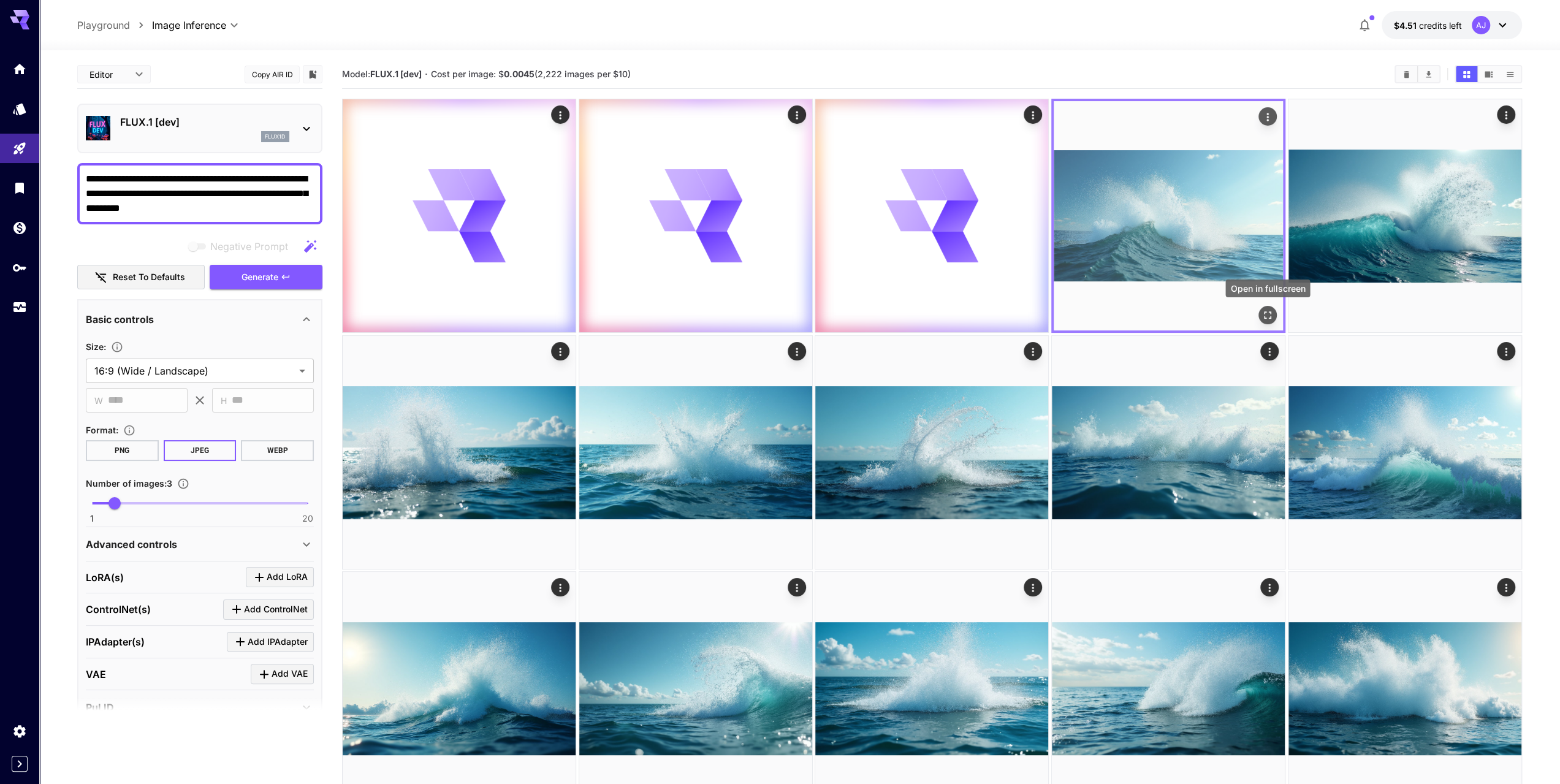
click at [1268, 313] on icon "Open in fullscreen" at bounding box center [1267, 314] width 12 height 12
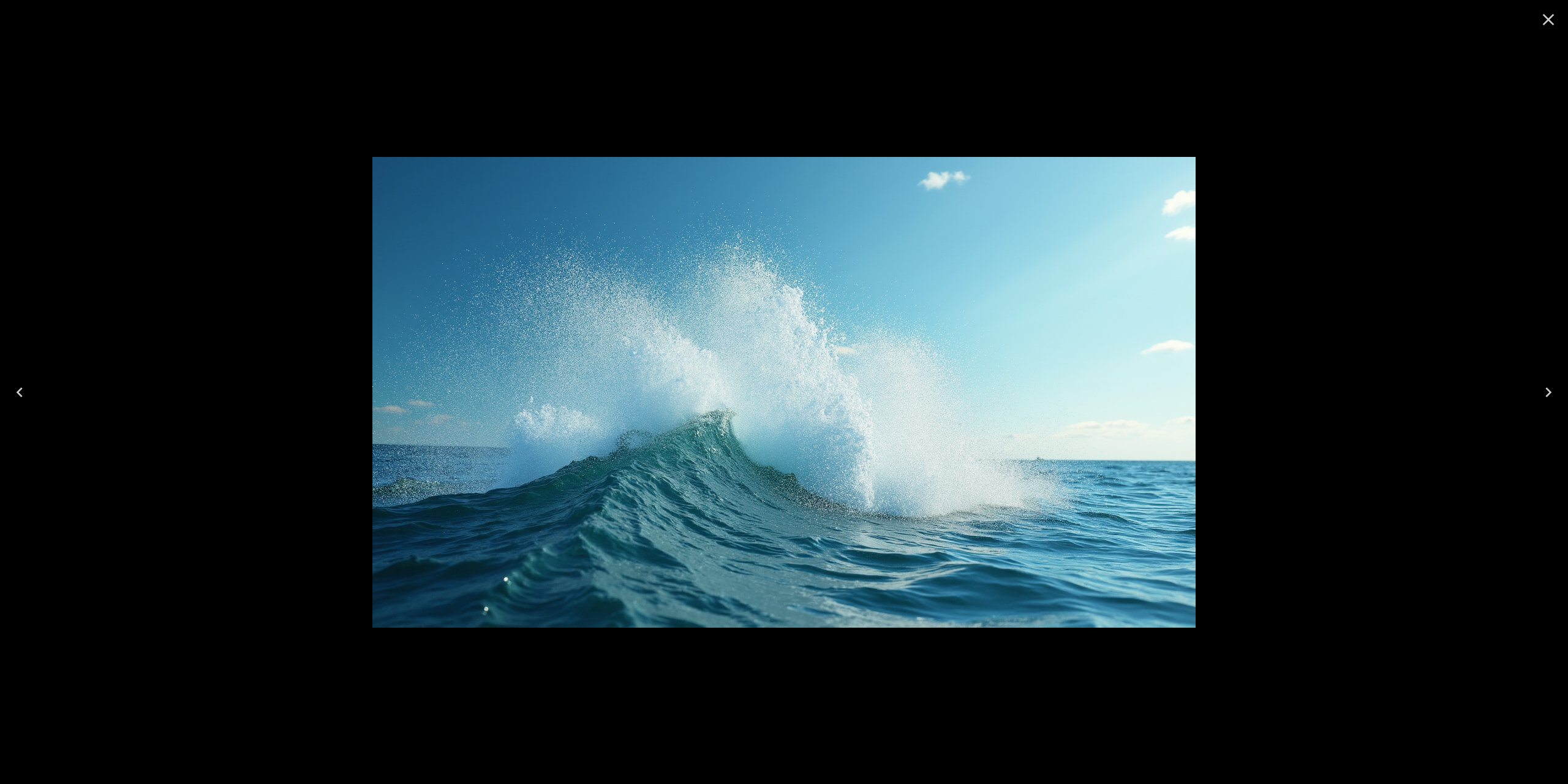
click at [1552, 17] on icon "Close" at bounding box center [1548, 20] width 12 height 12
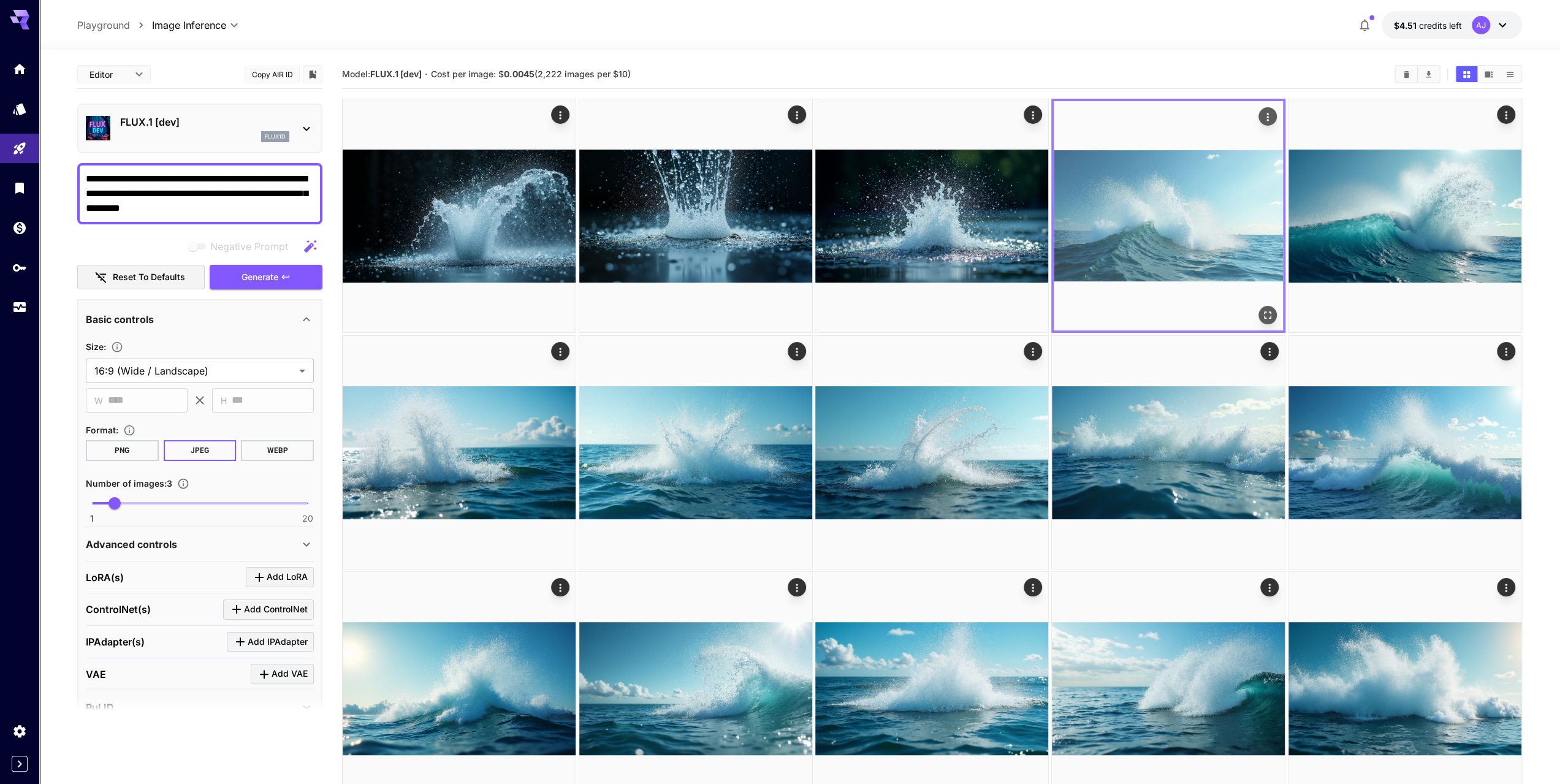
click at [1265, 117] on icon "Actions" at bounding box center [1267, 117] width 12 height 12
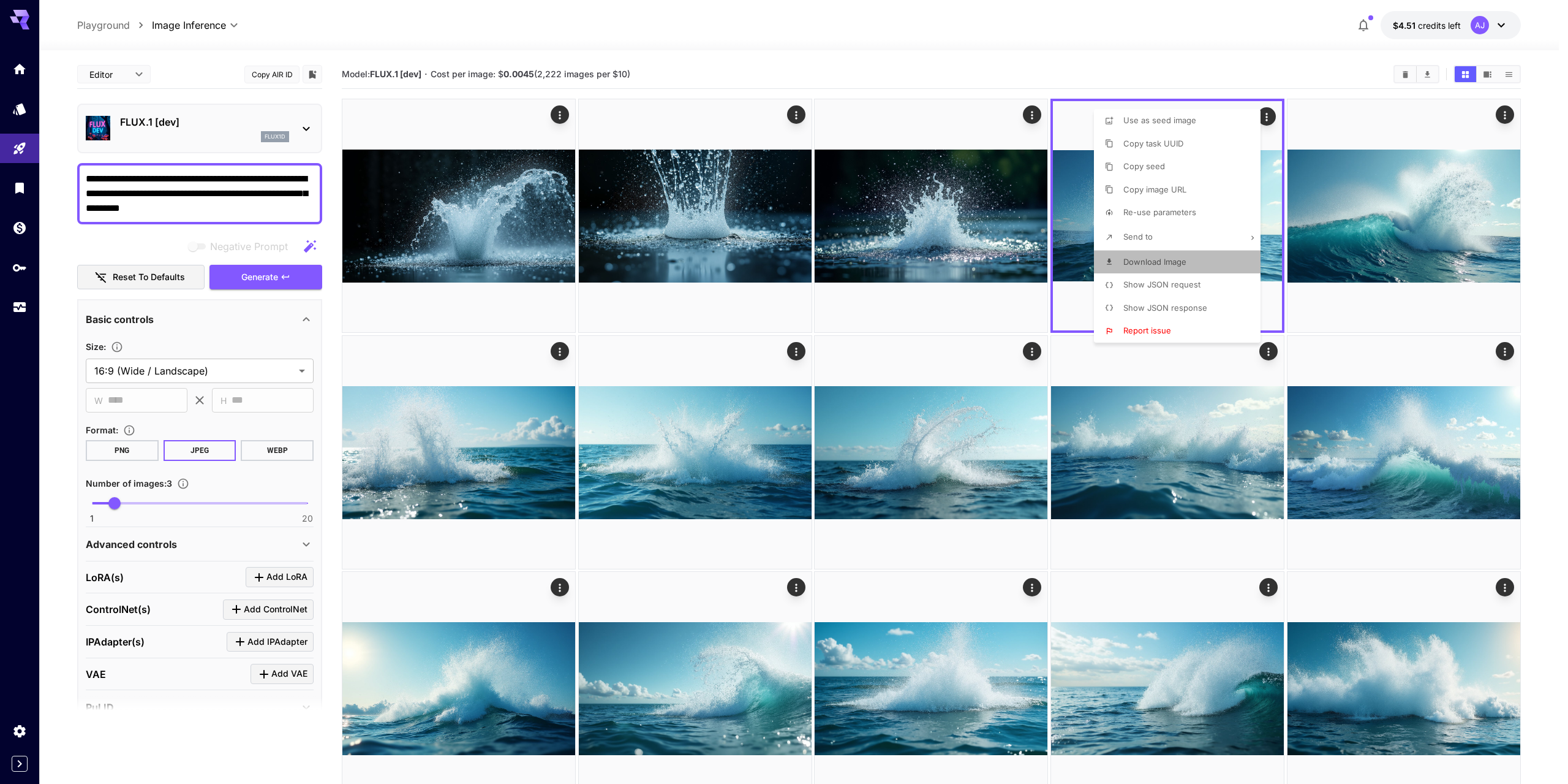
click at [1141, 260] on span "Download Image" at bounding box center [1155, 262] width 63 height 10
click at [1229, 60] on div at bounding box center [784, 392] width 1568 height 784
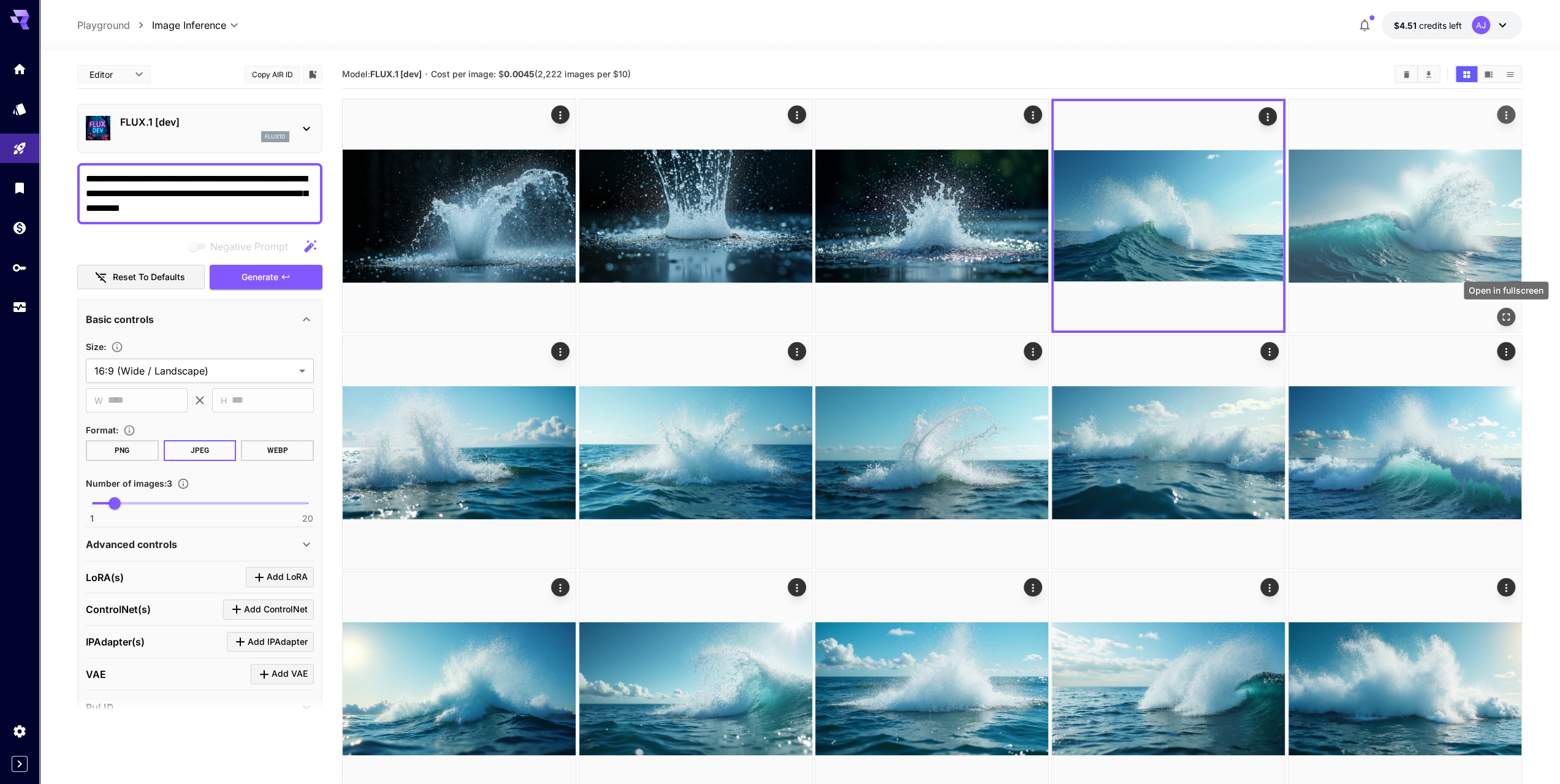
click at [1502, 314] on icon "Open in fullscreen" at bounding box center [1505, 316] width 12 height 12
